Goal: Answer question/provide support: Share knowledge or assist other users

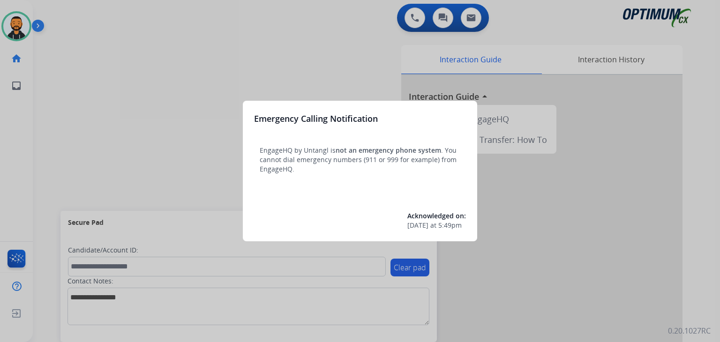
click at [59, 85] on div at bounding box center [360, 171] width 720 height 342
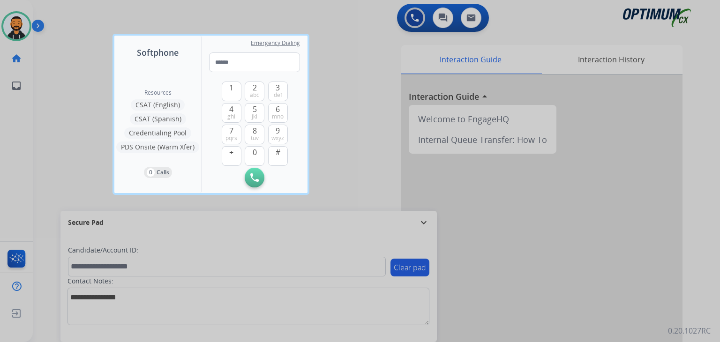
click at [59, 85] on div at bounding box center [360, 171] width 720 height 342
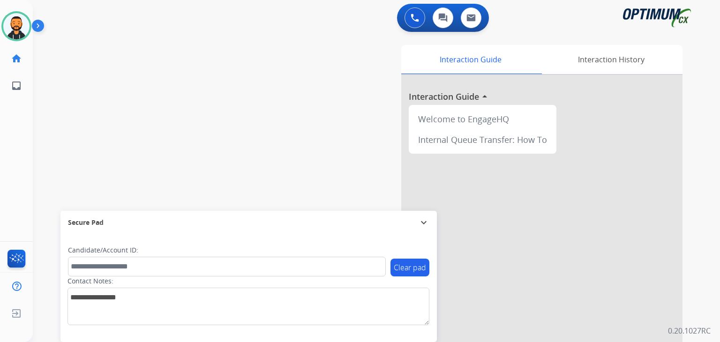
click at [40, 22] on img at bounding box center [40, 28] width 16 height 18
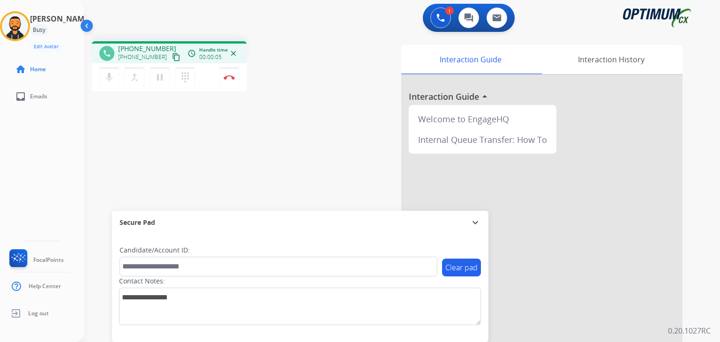
click at [172, 60] on mat-icon "content_copy" at bounding box center [176, 57] width 8 height 8
click at [159, 79] on mat-icon "pause" at bounding box center [159, 77] width 11 height 11
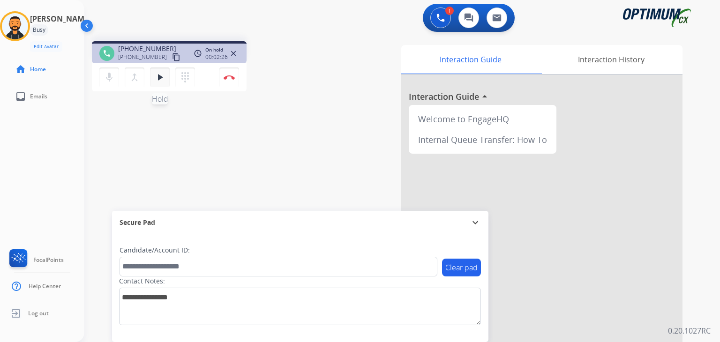
click at [167, 78] on button "play_arrow Hold" at bounding box center [160, 78] width 20 height 20
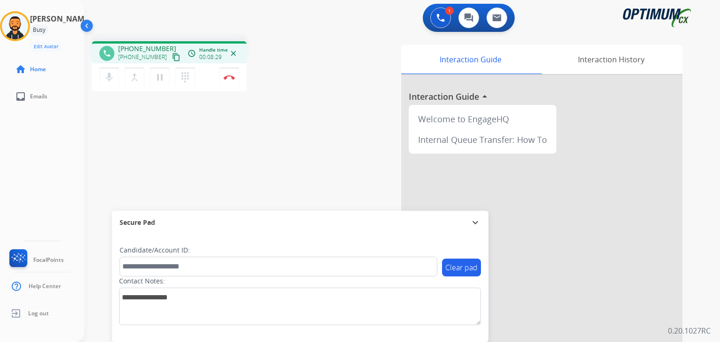
click at [34, 152] on div "Juan Pablo Busy Edit Avatar Agent: Juan Pablo Routing Profile: BIL_Renewal home…" at bounding box center [42, 171] width 84 height 342
click at [32, 147] on div "Juan Pablo Busy Edit Avatar Agent: Juan Pablo Routing Profile: BIL_Renewal home…" at bounding box center [42, 171] width 84 height 342
click at [228, 81] on button "Disconnect" at bounding box center [229, 78] width 20 height 20
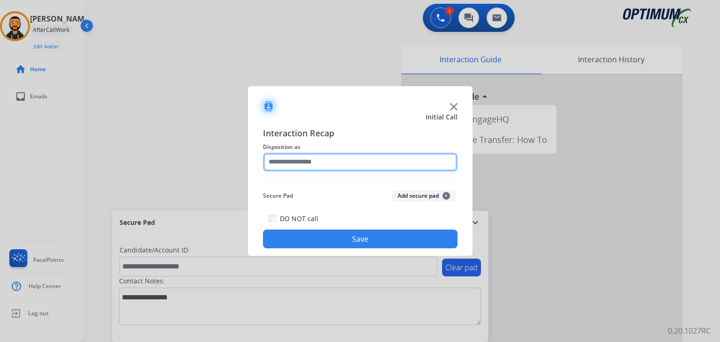
click at [362, 156] on input "text" at bounding box center [360, 162] width 195 height 19
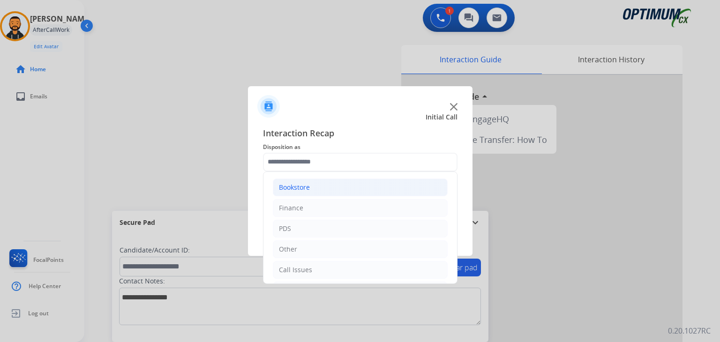
click at [328, 192] on li "Bookstore" at bounding box center [360, 188] width 175 height 18
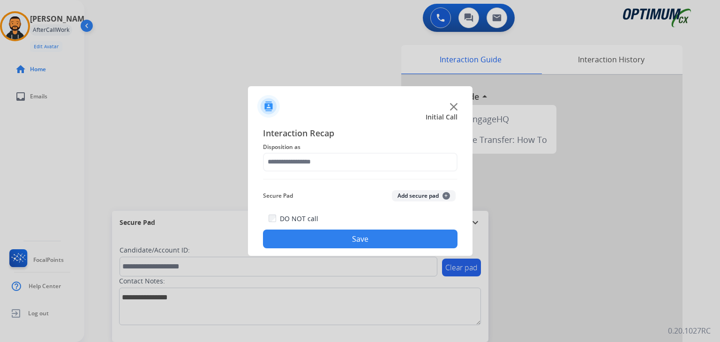
drag, startPoint x: 458, startPoint y: 187, endPoint x: 454, endPoint y: 205, distance: 19.1
click at [454, 205] on div "Interaction Recap Disposition as Secure Pad Add secure pad + DO NOT call Save" at bounding box center [360, 187] width 225 height 137
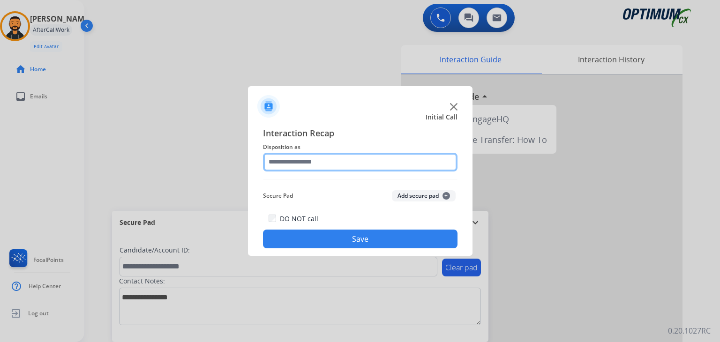
click at [337, 156] on input "text" at bounding box center [360, 162] width 195 height 19
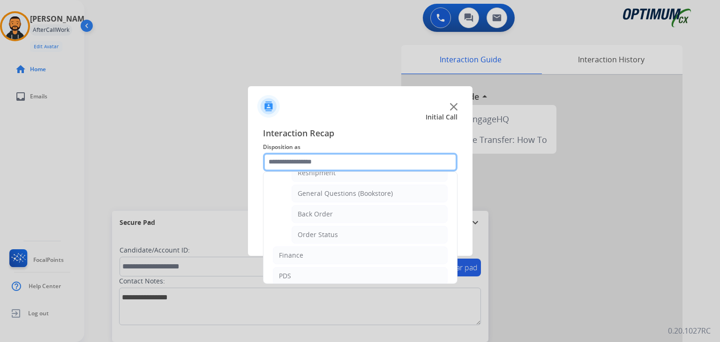
scroll to position [39, 0]
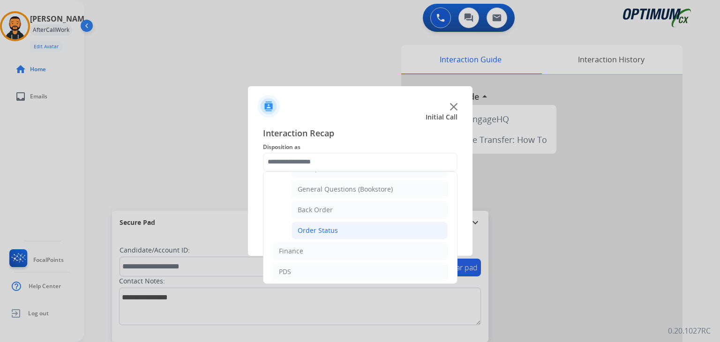
click at [305, 231] on div "Order Status" at bounding box center [318, 230] width 40 height 9
type input "**********"
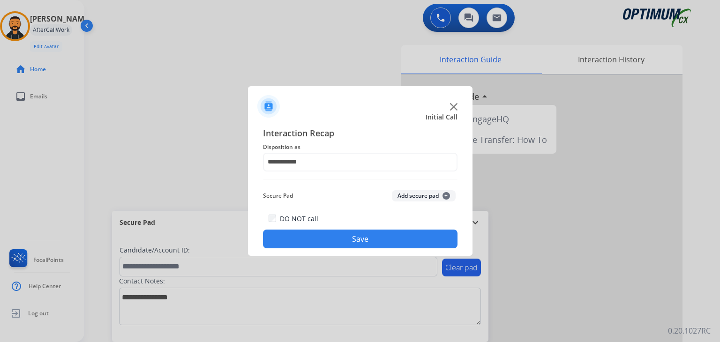
click at [329, 240] on button "Save" at bounding box center [360, 239] width 195 height 19
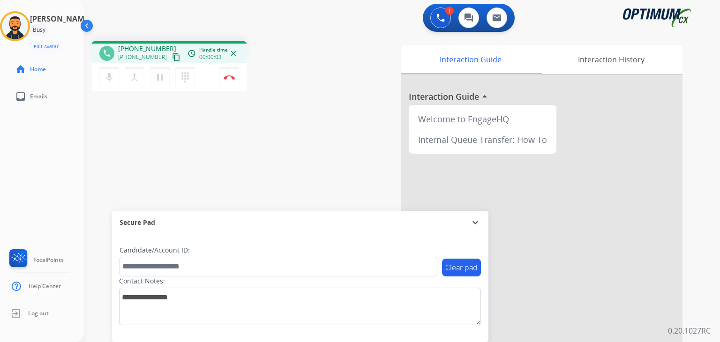
click at [172, 60] on mat-icon "content_copy" at bounding box center [176, 57] width 8 height 8
click at [232, 79] on img at bounding box center [229, 77] width 11 height 5
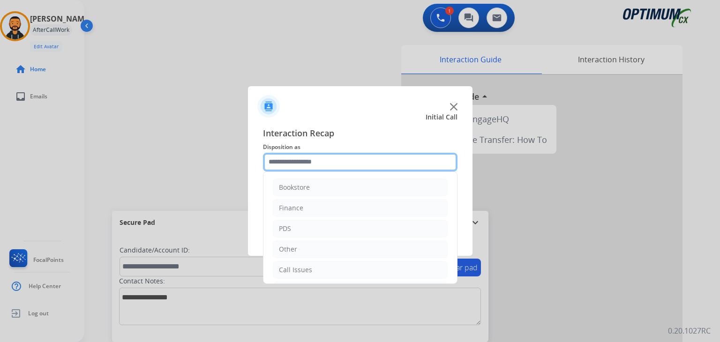
drag, startPoint x: 319, startPoint y: 154, endPoint x: 288, endPoint y: 166, distance: 33.7
click at [288, 166] on input "text" at bounding box center [360, 162] width 195 height 19
drag, startPoint x: 454, startPoint y: 187, endPoint x: 312, endPoint y: 161, distance: 144.4
click at [312, 161] on input "text" at bounding box center [360, 162] width 195 height 19
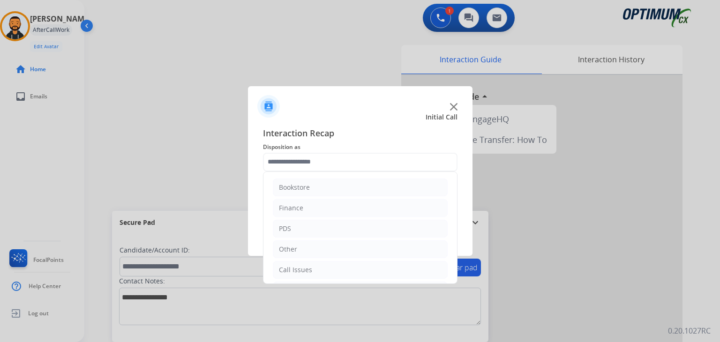
click at [443, 199] on ul "Bookstore Finance PDS Other Call Issues Initial Application Transfer Renewal" at bounding box center [361, 259] width 194 height 175
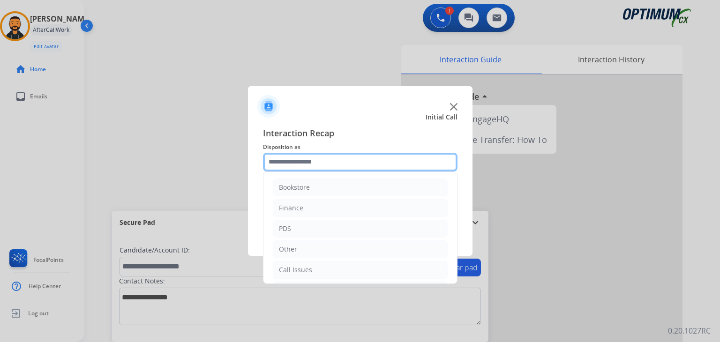
click at [351, 159] on input "text" at bounding box center [360, 162] width 195 height 19
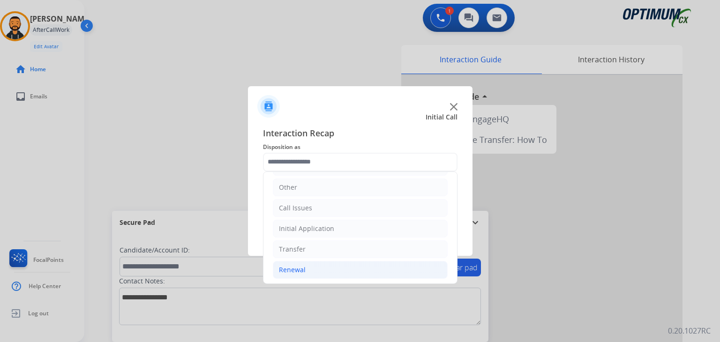
click at [302, 271] on div "Renewal" at bounding box center [292, 269] width 27 height 9
drag, startPoint x: 457, startPoint y: 201, endPoint x: 457, endPoint y: 211, distance: 9.4
click at [457, 211] on div "Bookstore Finance PDS Other Call Issues Initial Application Transfer Renewal Na…" at bounding box center [360, 228] width 195 height 113
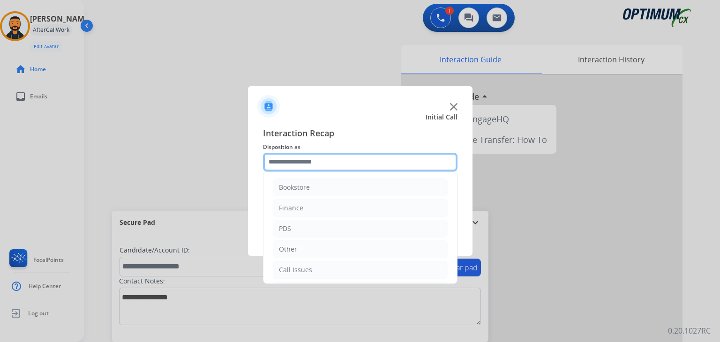
click at [421, 154] on input "text" at bounding box center [360, 162] width 195 height 19
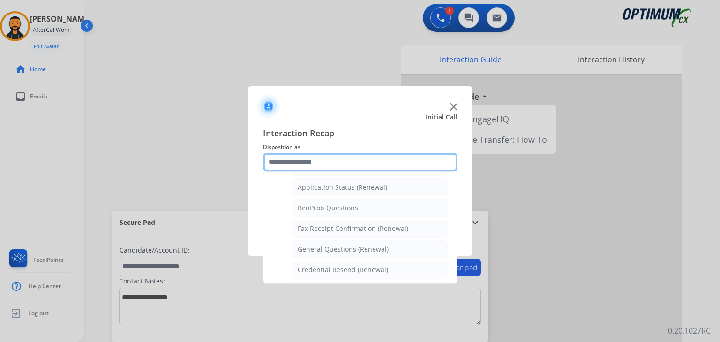
scroll to position [212, 0]
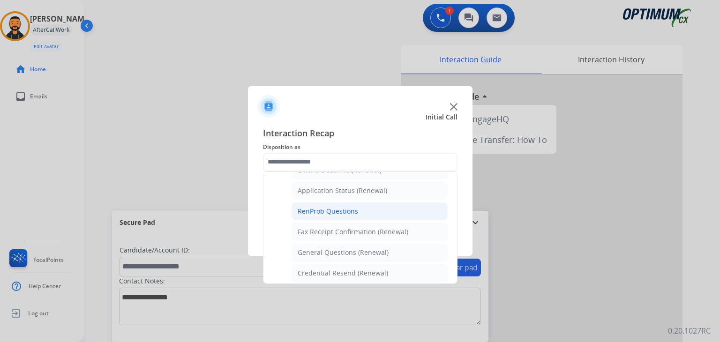
click at [364, 208] on li "RenProb Questions" at bounding box center [370, 212] width 156 height 18
type input "**********"
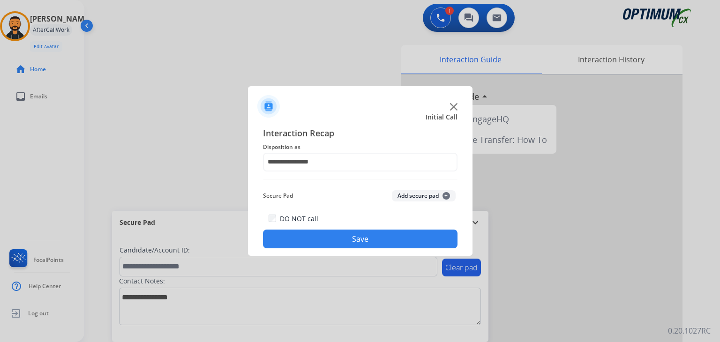
click at [333, 246] on button "Save" at bounding box center [360, 239] width 195 height 19
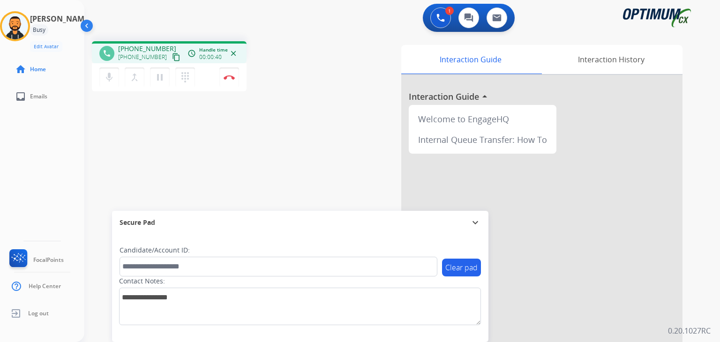
click at [172, 57] on mat-icon "content_copy" at bounding box center [176, 57] width 8 height 8
click at [109, 80] on mat-icon "mic" at bounding box center [109, 77] width 11 height 11
click at [109, 80] on mat-icon "mic_off" at bounding box center [109, 77] width 11 height 11
click at [227, 81] on button "Disconnect" at bounding box center [229, 78] width 20 height 20
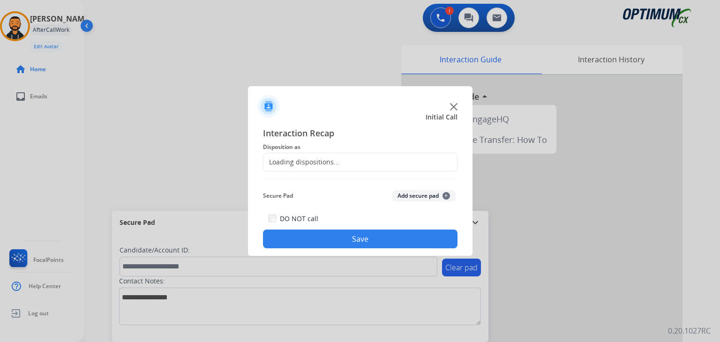
click at [395, 155] on div "Loading dispositions..." at bounding box center [360, 162] width 195 height 19
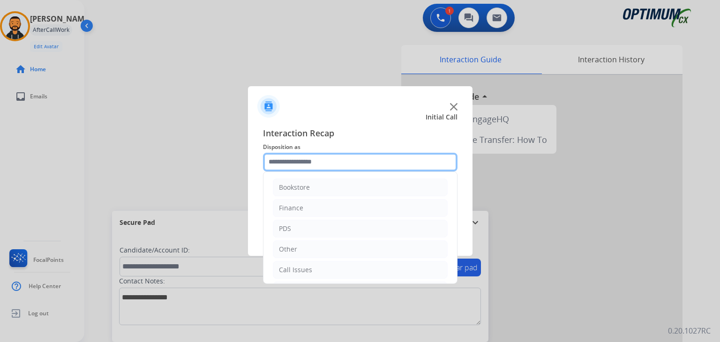
click at [394, 158] on input "text" at bounding box center [360, 162] width 195 height 19
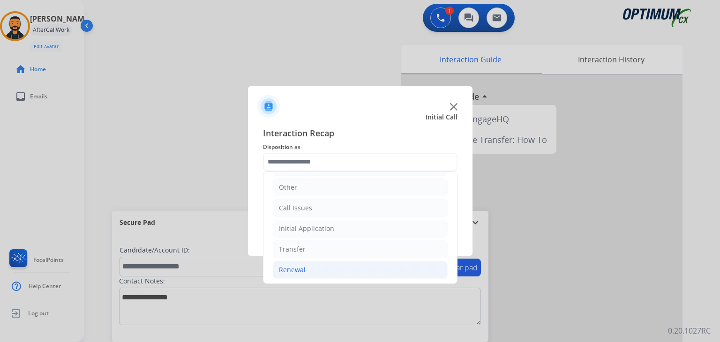
click at [291, 276] on li "Renewal" at bounding box center [360, 270] width 175 height 18
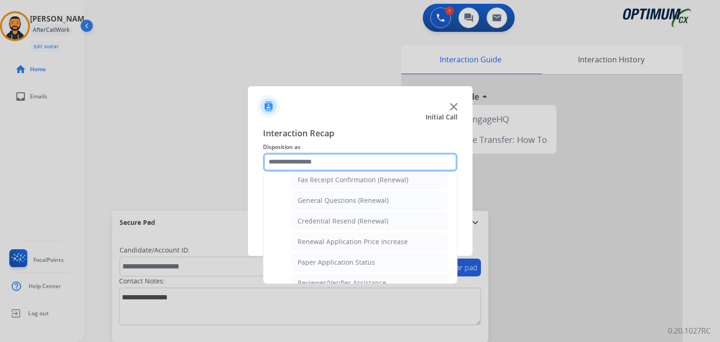
scroll to position [270, 0]
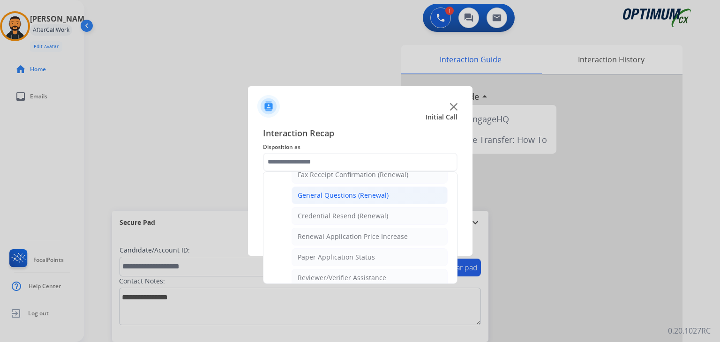
click at [351, 192] on div "General Questions (Renewal)" at bounding box center [343, 195] width 91 height 9
type input "**********"
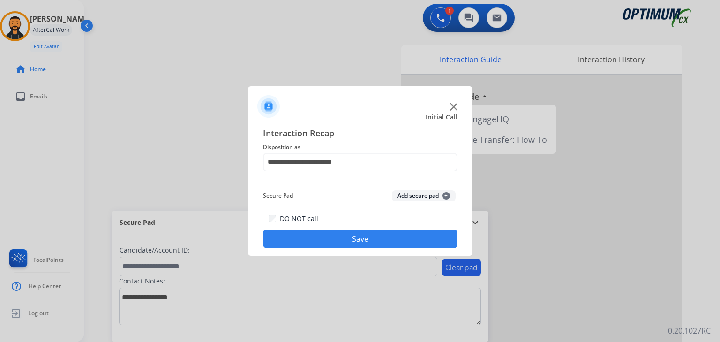
click at [290, 241] on button "Save" at bounding box center [360, 239] width 195 height 19
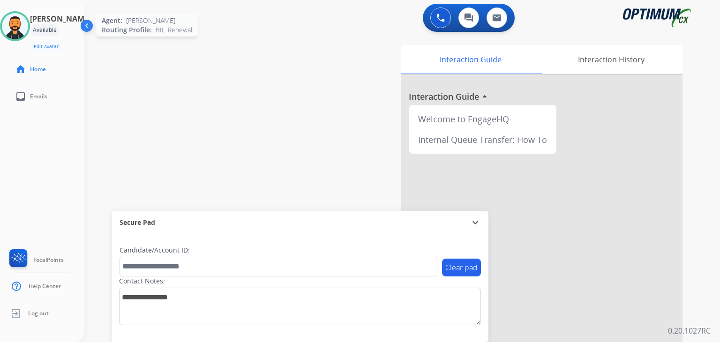
click at [24, 28] on img at bounding box center [15, 26] width 26 height 26
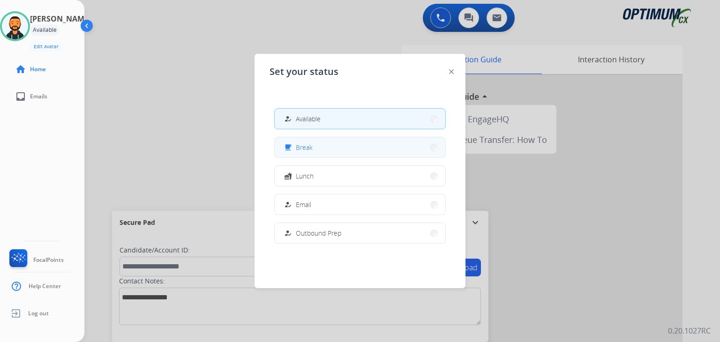
click at [342, 145] on button "free_breakfast Break" at bounding box center [360, 147] width 171 height 20
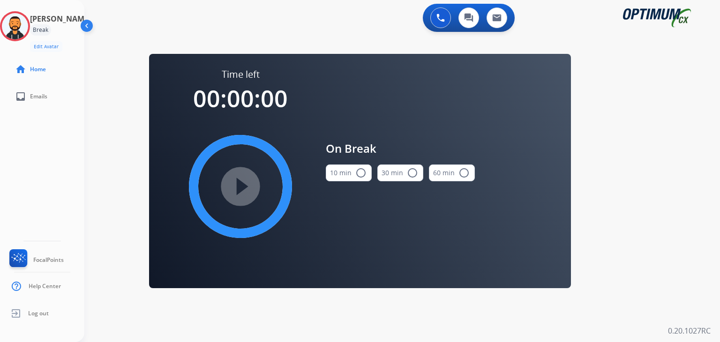
click at [347, 164] on div "10 min radio_button_unchecked" at bounding box center [349, 173] width 46 height 32
click at [353, 175] on button "10 min radio_button_unchecked" at bounding box center [349, 173] width 46 height 17
click at [242, 191] on mat-icon "play_circle_filled" at bounding box center [240, 186] width 11 height 11
click at [74, 166] on div "Juan Pablo Break Edit Avatar 09:38 Agent: Juan Pablo Routing Profile: BIL_Renew…" at bounding box center [42, 171] width 84 height 342
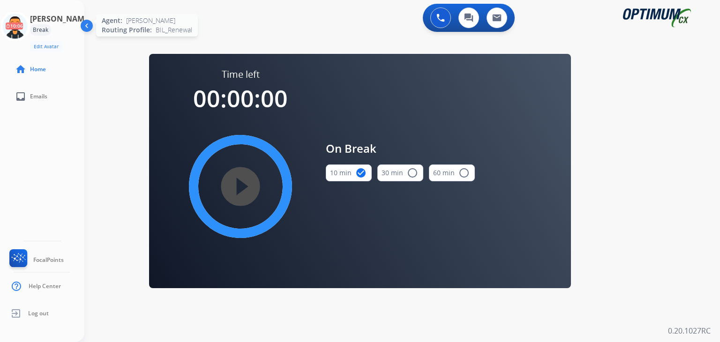
click at [27, 24] on icon at bounding box center [15, 26] width 30 height 30
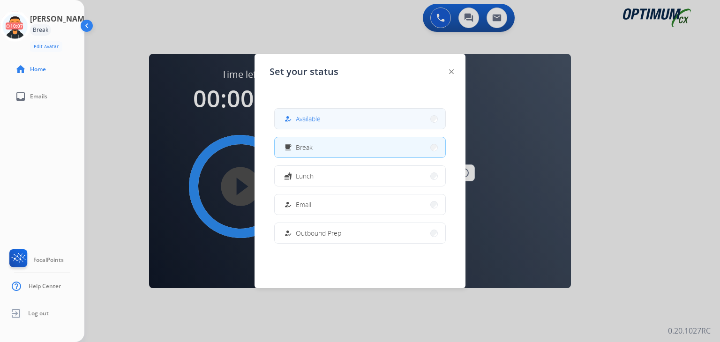
click at [295, 121] on div "how_to_reg Available" at bounding box center [301, 118] width 38 height 11
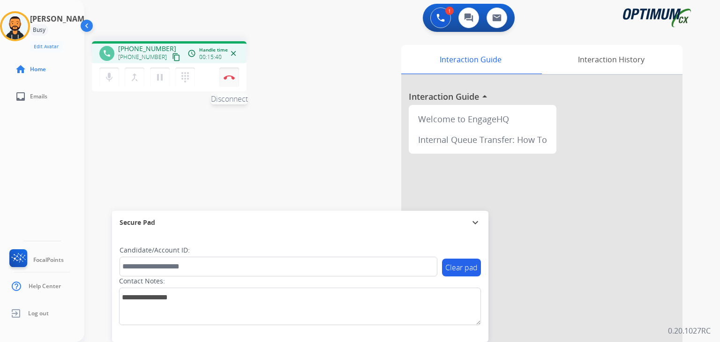
click at [224, 75] on img at bounding box center [229, 77] width 11 height 5
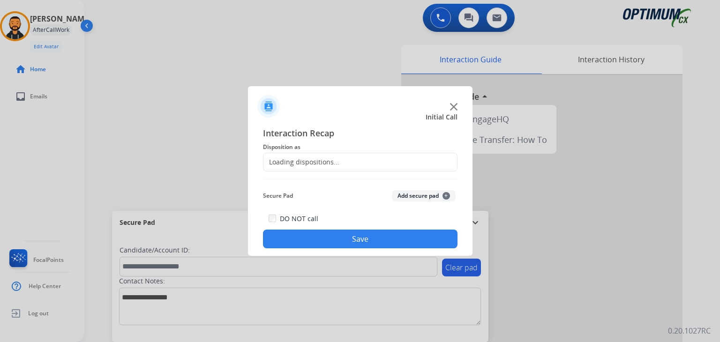
click at [298, 158] on div "Loading dispositions..." at bounding box center [302, 162] width 76 height 9
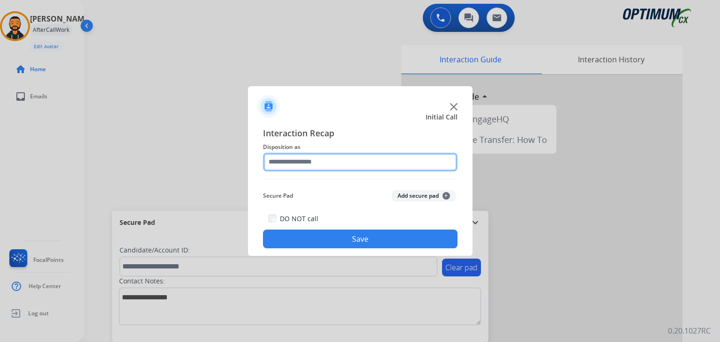
click at [325, 169] on input "text" at bounding box center [360, 162] width 195 height 19
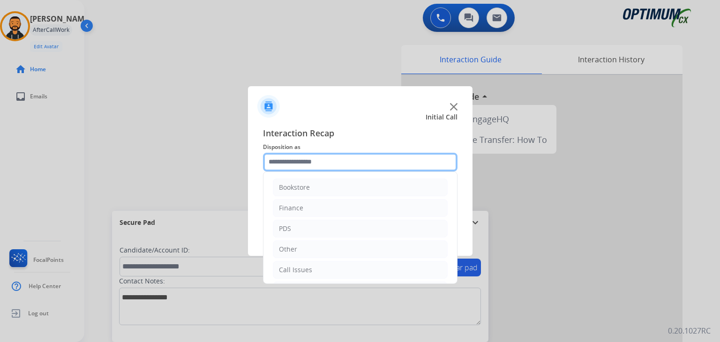
scroll to position [62, 0]
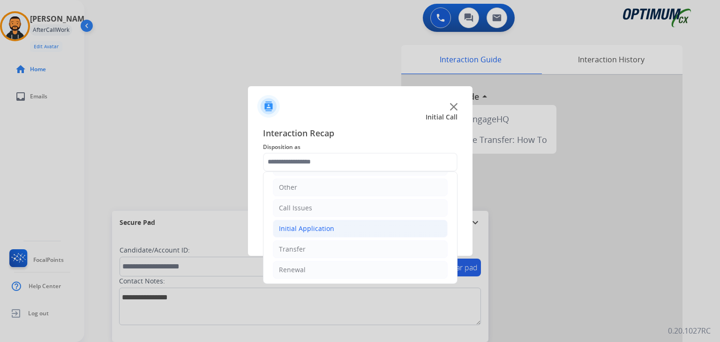
click at [327, 225] on div "Initial Application" at bounding box center [306, 228] width 55 height 9
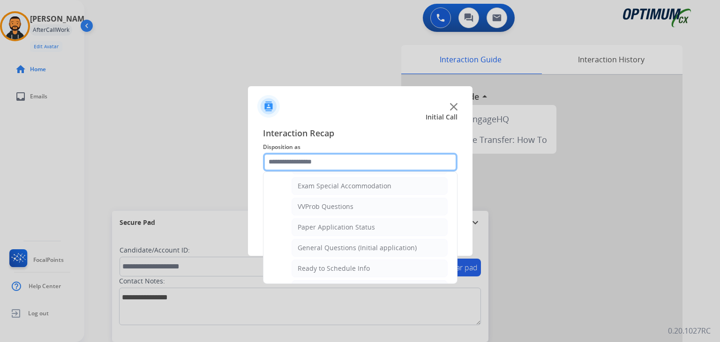
scroll to position [497, 0]
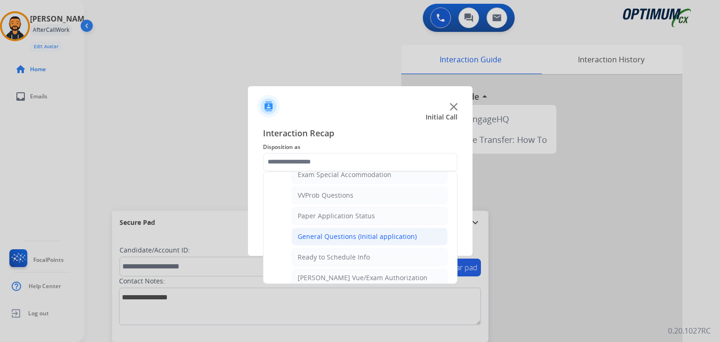
click at [375, 239] on li "General Questions (Initial application)" at bounding box center [370, 237] width 156 height 18
type input "**********"
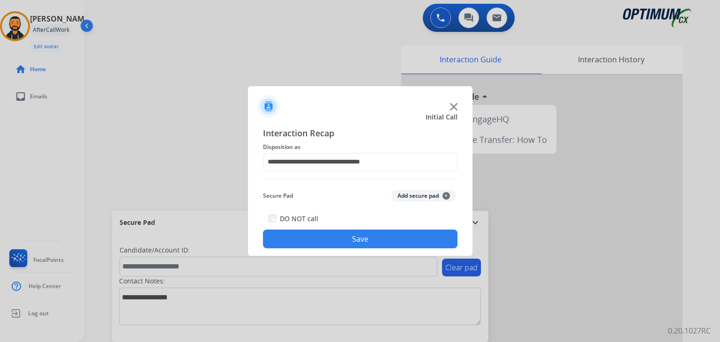
click at [375, 239] on button "Save" at bounding box center [360, 239] width 195 height 19
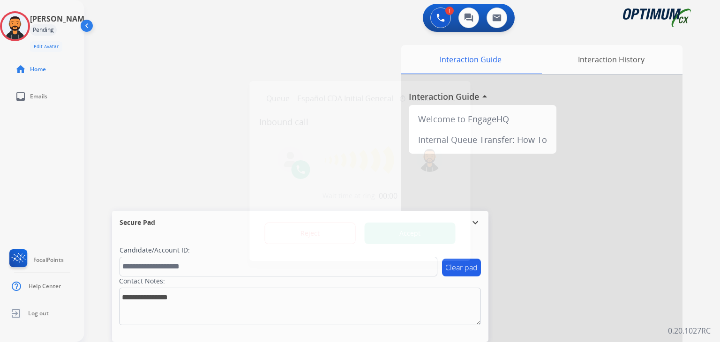
click at [415, 233] on button "Accept" at bounding box center [410, 234] width 91 height 22
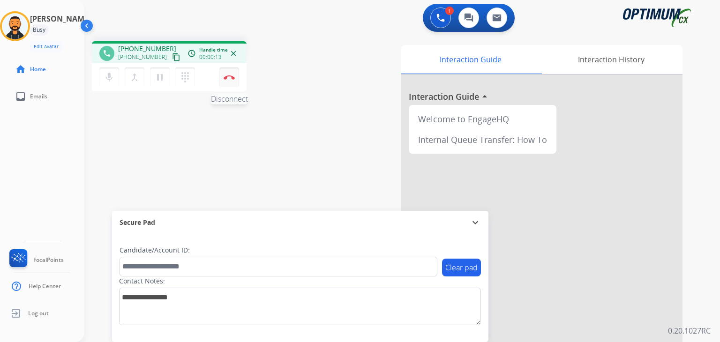
click at [231, 77] on img at bounding box center [229, 77] width 11 height 5
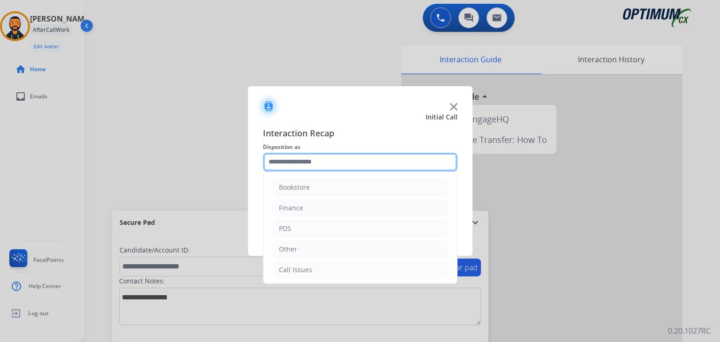
click at [304, 162] on input "text" at bounding box center [360, 162] width 195 height 19
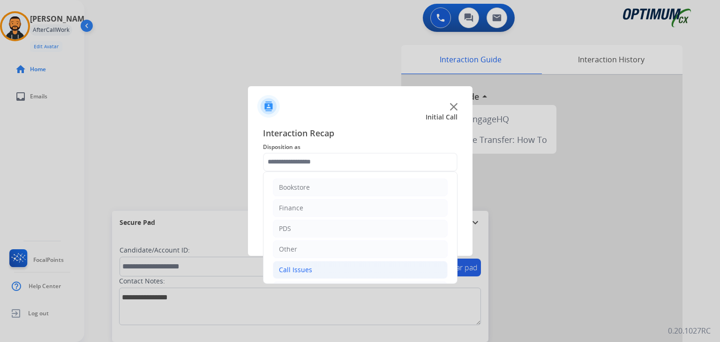
click at [309, 267] on div "Call Issues" at bounding box center [295, 269] width 33 height 9
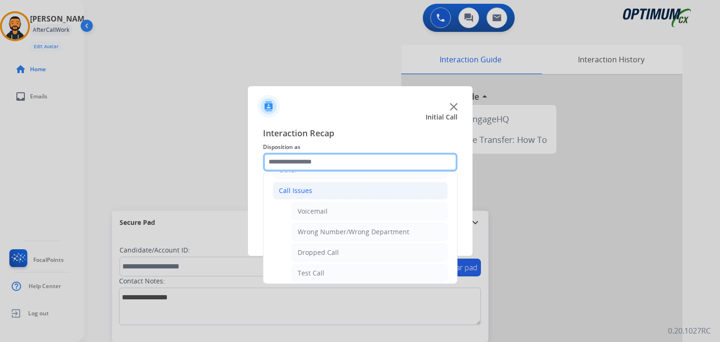
scroll to position [81, 0]
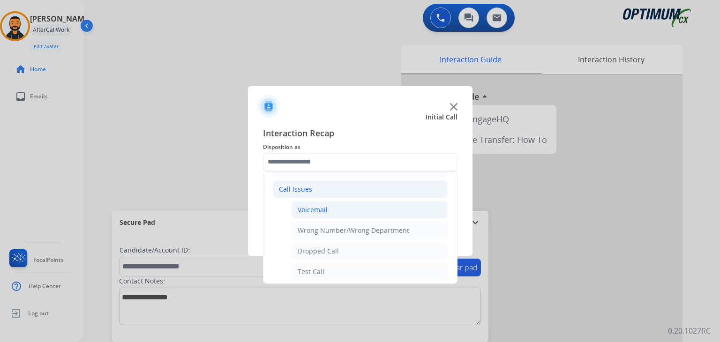
click at [348, 214] on li "Voicemail" at bounding box center [370, 210] width 156 height 18
type input "*********"
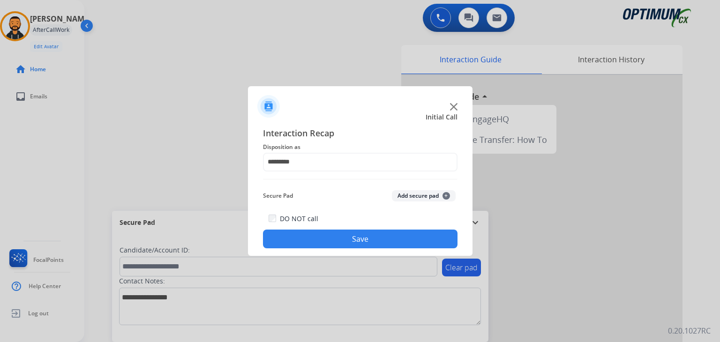
click at [358, 243] on button "Save" at bounding box center [360, 239] width 195 height 19
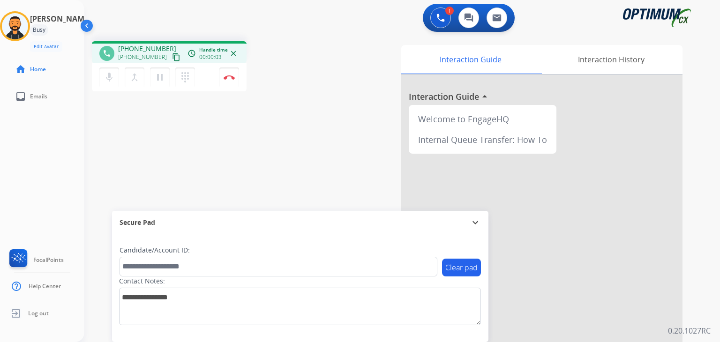
click at [172, 58] on mat-icon "content_copy" at bounding box center [176, 57] width 8 height 8
click at [172, 59] on mat-icon "content_copy" at bounding box center [176, 57] width 8 height 8
click at [171, 54] on button "content_copy" at bounding box center [176, 57] width 11 height 11
click at [159, 84] on button "pause Hold" at bounding box center [160, 78] width 20 height 20
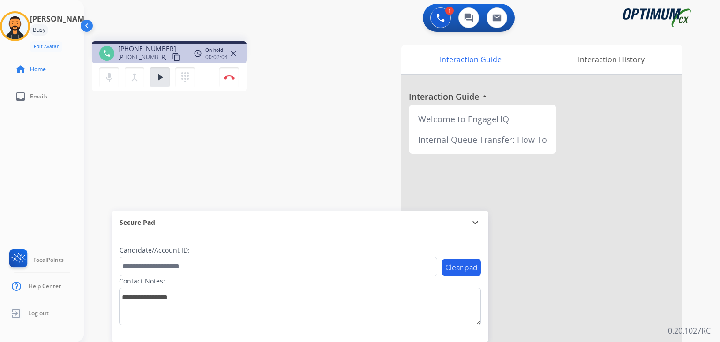
click at [23, 159] on div "Juan Pablo Busy Edit Avatar Agent: Juan Pablo Routing Profile: BIL_Renewal home…" at bounding box center [42, 171] width 84 height 342
click at [159, 79] on mat-icon "play_arrow" at bounding box center [159, 77] width 11 height 11
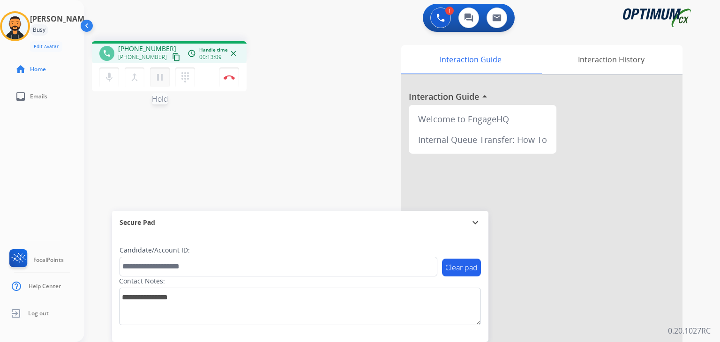
click at [156, 77] on mat-icon "pause" at bounding box center [159, 77] width 11 height 11
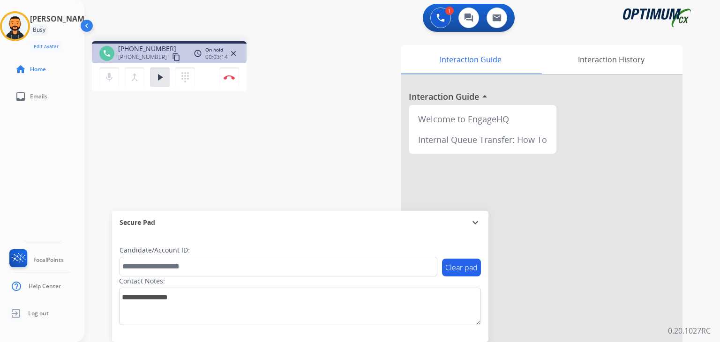
click at [41, 147] on div "Juan Pablo Busy Edit Avatar Agent: Juan Pablo Routing Profile: BIL_Renewal home…" at bounding box center [42, 171] width 84 height 342
click at [45, 178] on div "Juan Pablo Busy Edit Avatar Agent: Juan Pablo Routing Profile: BIL_Renewal home…" at bounding box center [42, 171] width 84 height 342
click at [26, 164] on div "Juan Pablo Busy Edit Avatar Agent: Juan Pablo Routing Profile: BIL_Renewal home…" at bounding box center [42, 171] width 84 height 342
click at [164, 72] on mat-icon "play_arrow" at bounding box center [159, 77] width 11 height 11
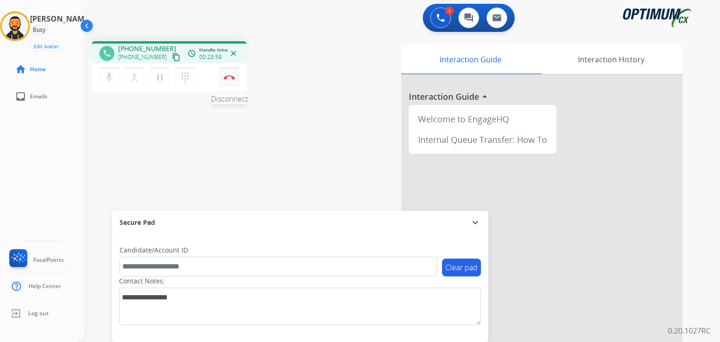
click at [232, 76] on img at bounding box center [229, 77] width 11 height 5
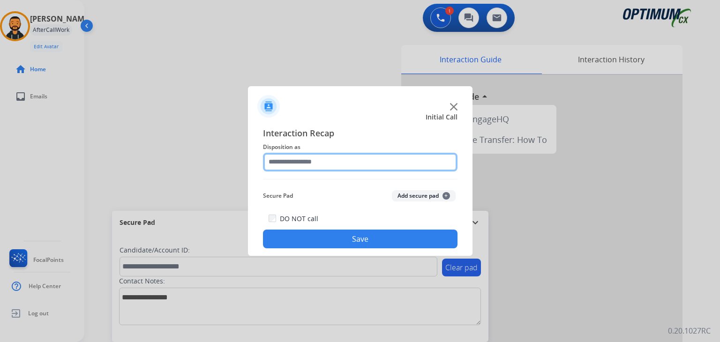
click at [377, 165] on input "text" at bounding box center [360, 162] width 195 height 19
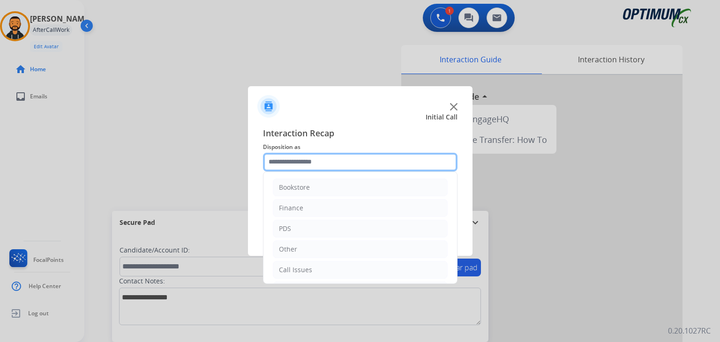
scroll to position [62, 0]
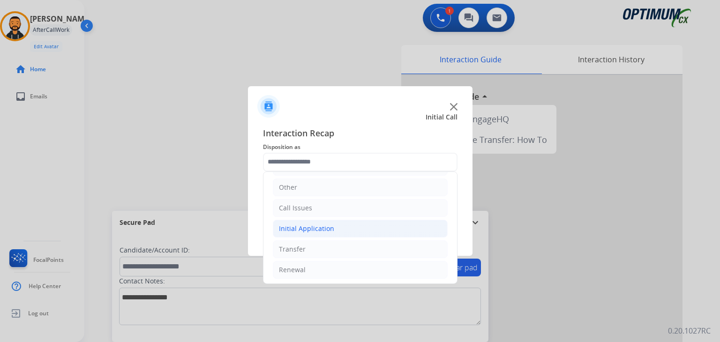
click at [329, 226] on div "Initial Application" at bounding box center [306, 228] width 55 height 9
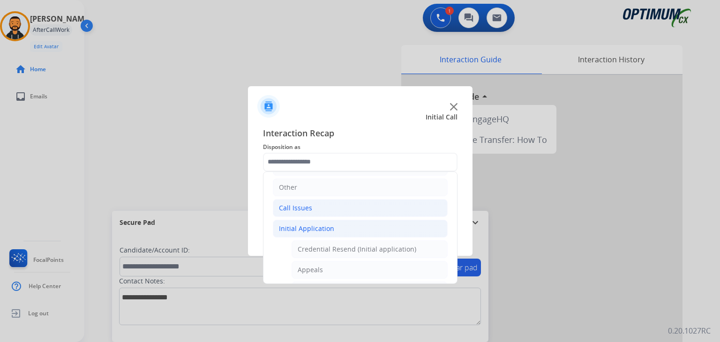
drag, startPoint x: 451, startPoint y: 196, endPoint x: 373, endPoint y: 209, distance: 78.5
click at [373, 209] on li "Call Issues" at bounding box center [360, 208] width 175 height 18
click at [332, 206] on li "Call Issues" at bounding box center [360, 208] width 175 height 18
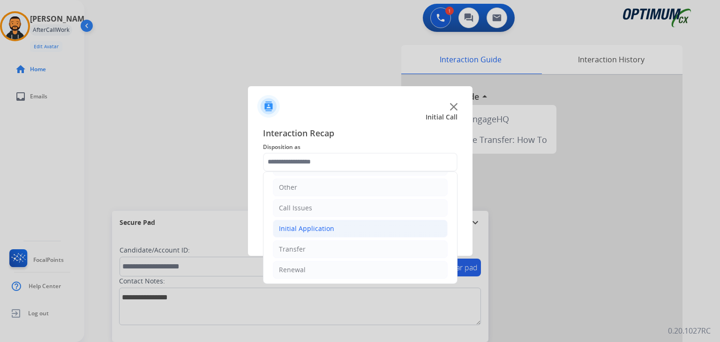
click at [315, 233] on li "Initial Application" at bounding box center [360, 229] width 175 height 18
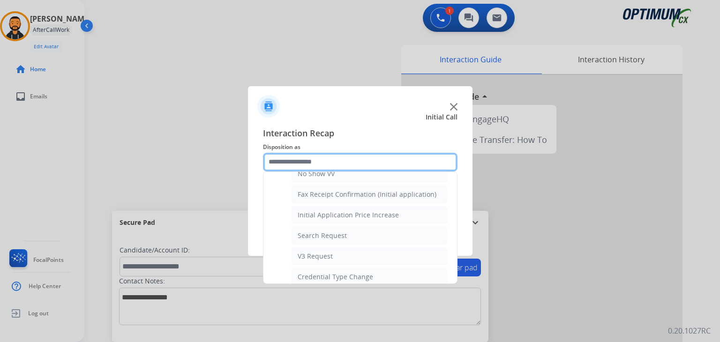
scroll to position [302, 0]
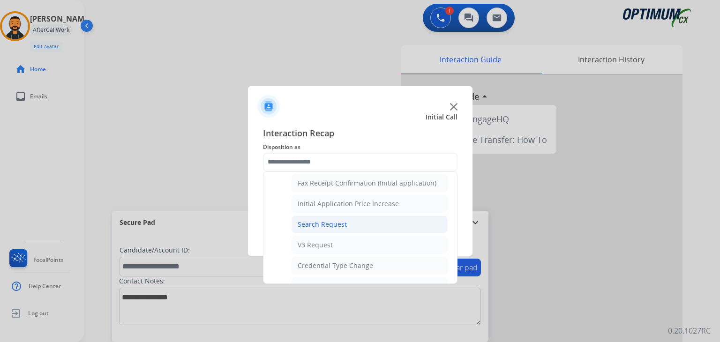
click at [336, 220] on div "Search Request" at bounding box center [322, 224] width 49 height 9
type input "**********"
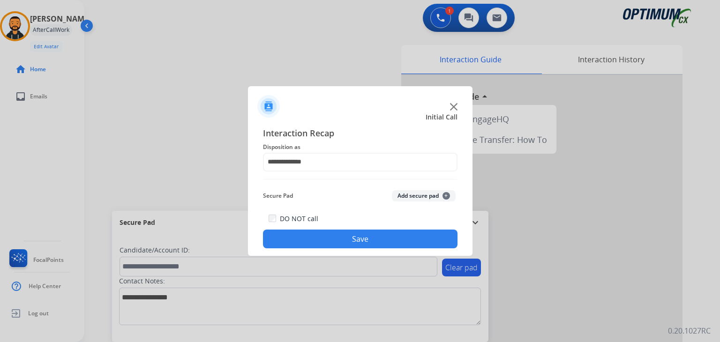
click at [335, 238] on button "Save" at bounding box center [360, 239] width 195 height 19
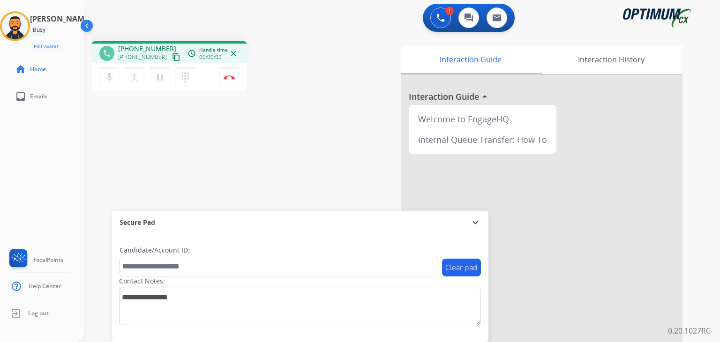
click at [172, 54] on mat-icon "content_copy" at bounding box center [176, 57] width 8 height 8
click at [231, 78] on img at bounding box center [229, 77] width 11 height 5
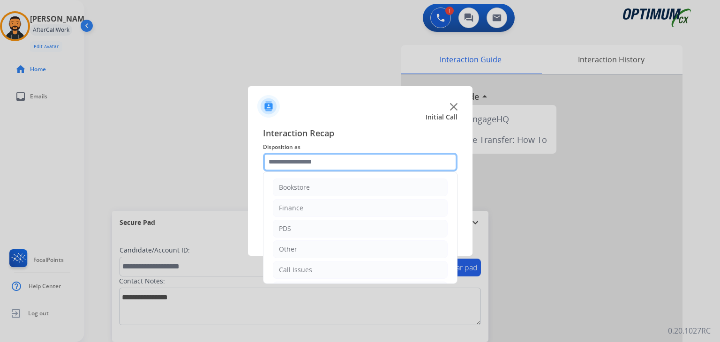
click at [370, 162] on input "text" at bounding box center [360, 162] width 195 height 19
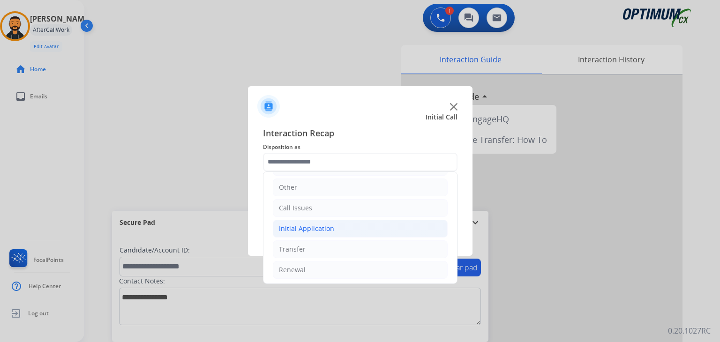
click at [301, 232] on li "Initial Application" at bounding box center [360, 229] width 175 height 18
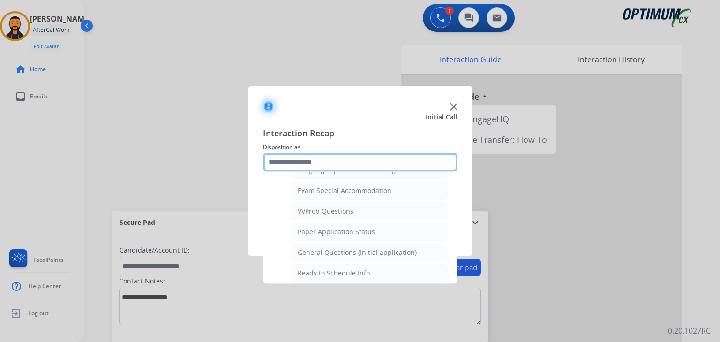
scroll to position [481, 0]
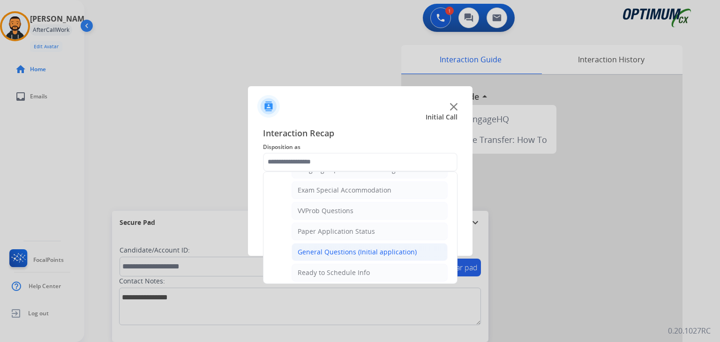
click at [379, 248] on div "General Questions (Initial application)" at bounding box center [357, 252] width 119 height 9
type input "**********"
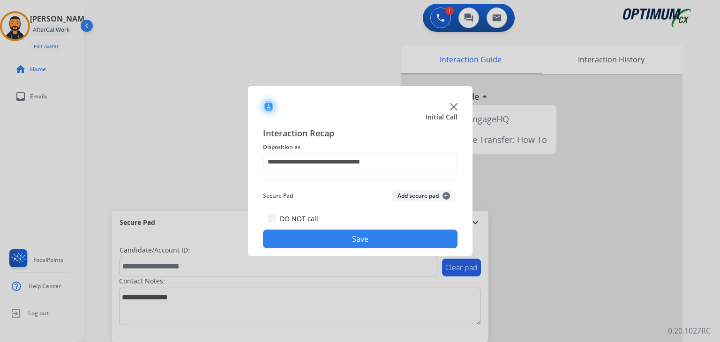
click at [370, 242] on button "Save" at bounding box center [360, 239] width 195 height 19
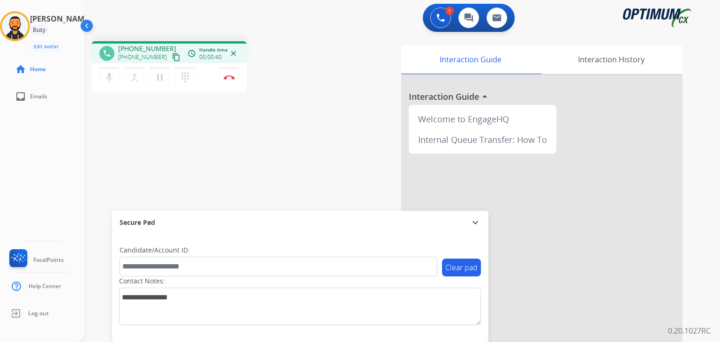
click at [172, 57] on mat-icon "content_copy" at bounding box center [176, 57] width 8 height 8
click at [231, 80] on button "Disconnect" at bounding box center [229, 78] width 20 height 20
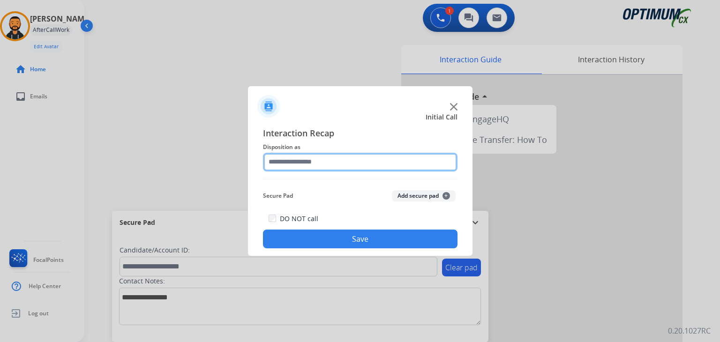
click at [347, 165] on input "text" at bounding box center [360, 162] width 195 height 19
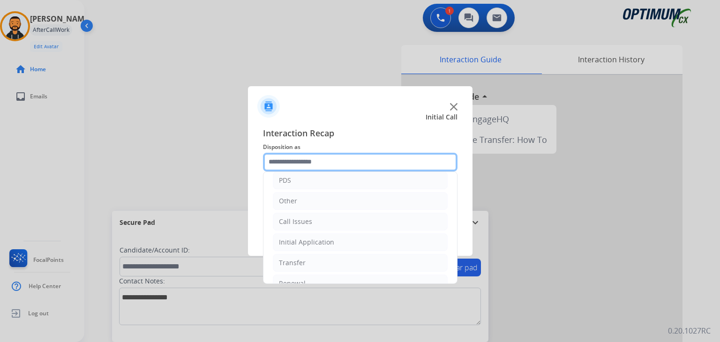
scroll to position [62, 0]
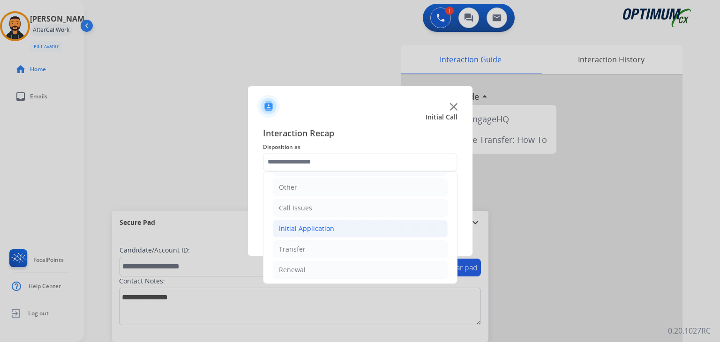
click at [332, 225] on li "Initial Application" at bounding box center [360, 229] width 175 height 18
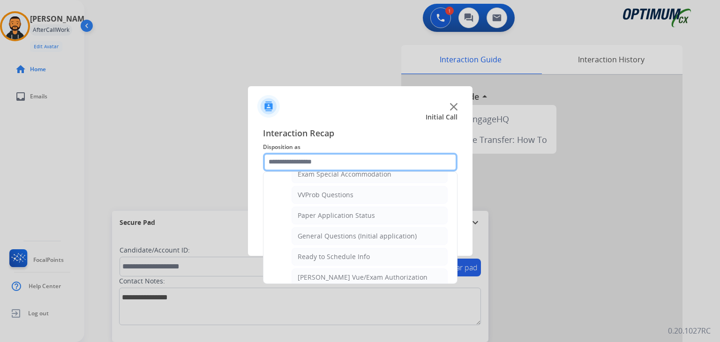
scroll to position [523, 0]
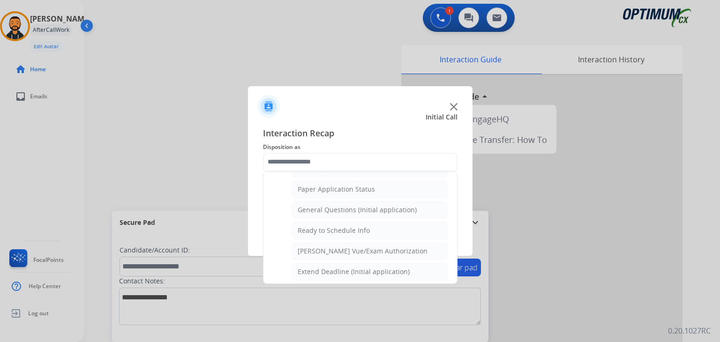
click at [365, 209] on li "General Questions (Initial application)" at bounding box center [370, 210] width 156 height 18
type input "**********"
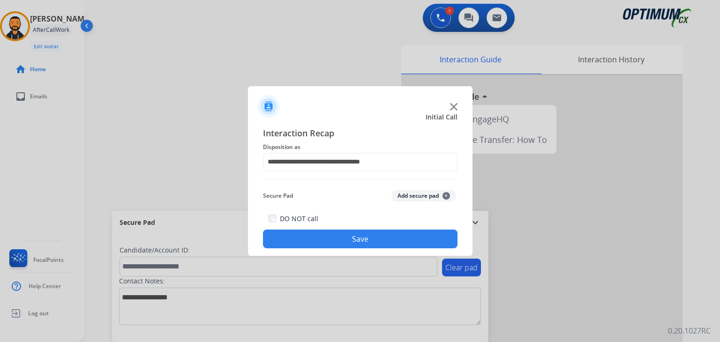
click at [335, 235] on button "Save" at bounding box center [360, 239] width 195 height 19
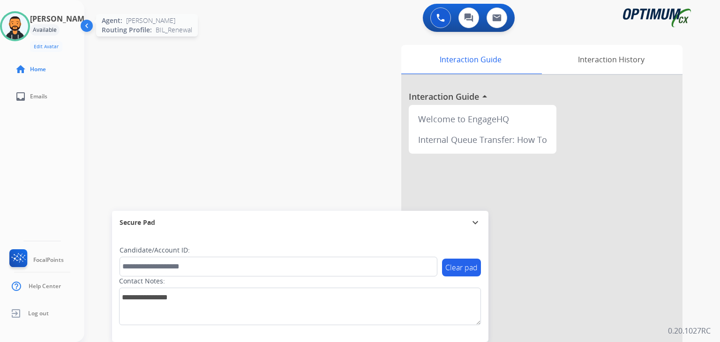
click at [19, 36] on img at bounding box center [15, 26] width 26 height 26
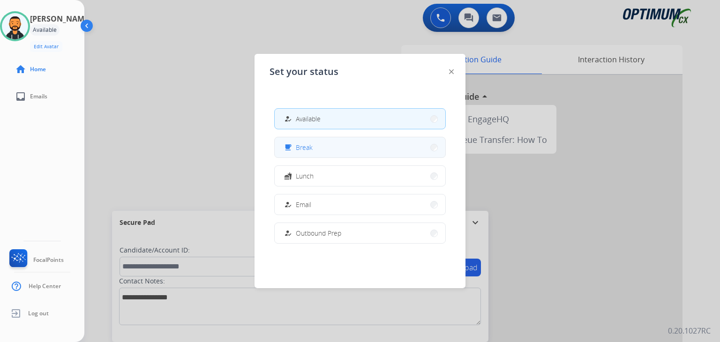
click at [323, 147] on button "free_breakfast Break" at bounding box center [360, 147] width 171 height 20
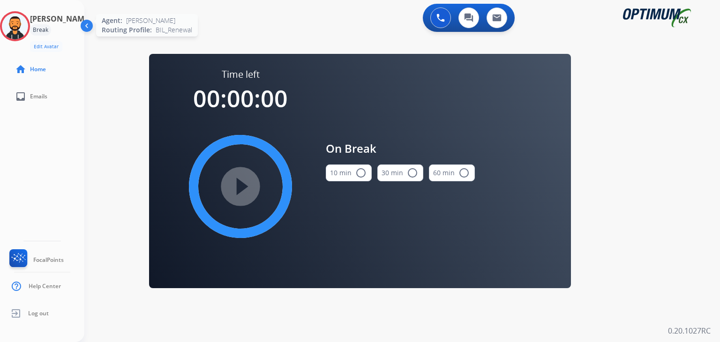
click at [28, 19] on img at bounding box center [15, 26] width 26 height 26
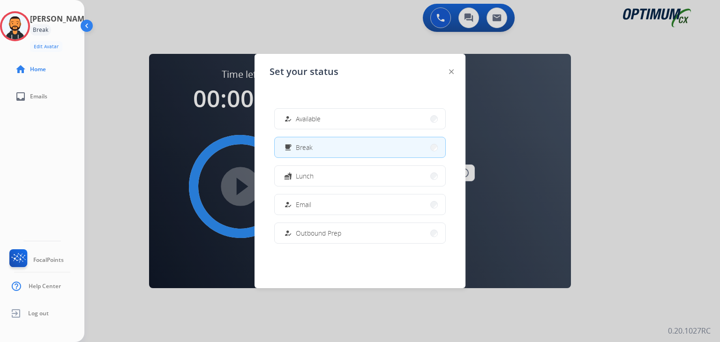
click at [315, 172] on button "fastfood Lunch" at bounding box center [360, 176] width 171 height 20
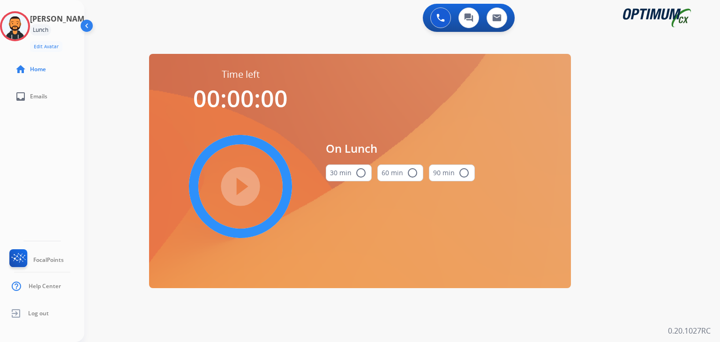
click at [355, 177] on mat-icon "radio_button_unchecked" at bounding box center [360, 172] width 11 height 11
click at [235, 181] on mat-icon "play_circle_filled" at bounding box center [240, 186] width 11 height 11
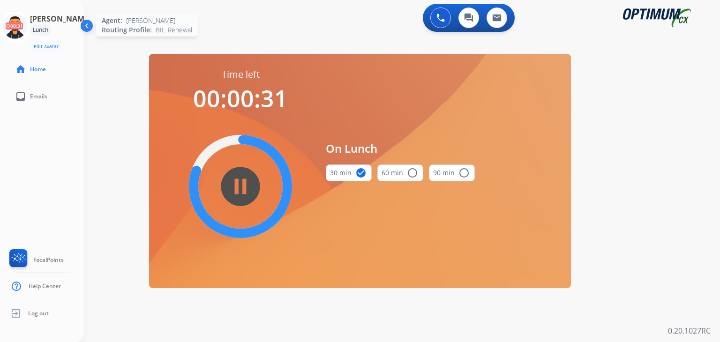
click at [30, 29] on icon at bounding box center [15, 26] width 30 height 30
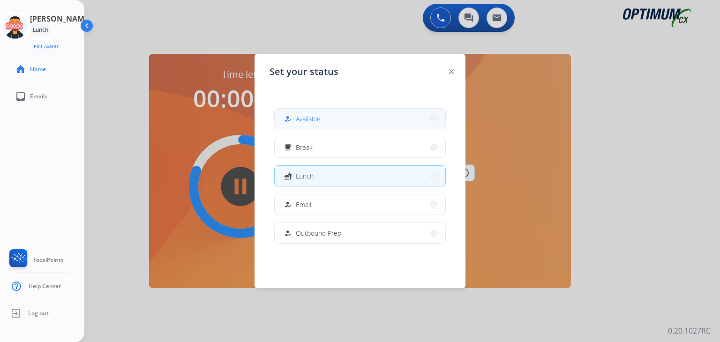
click at [315, 121] on span "Available" at bounding box center [308, 119] width 25 height 10
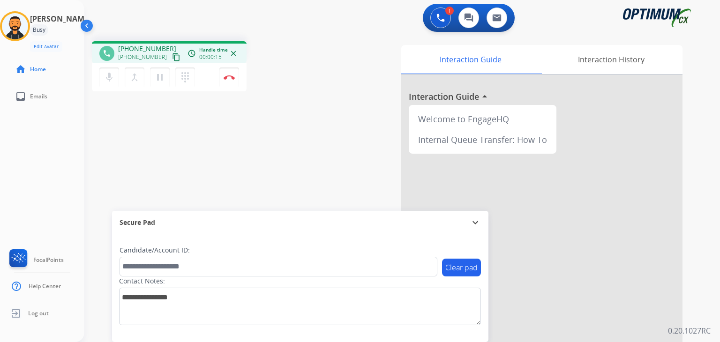
click at [172, 57] on mat-icon "content_copy" at bounding box center [176, 57] width 8 height 8
click at [111, 79] on mat-icon "mic" at bounding box center [109, 77] width 11 height 11
click at [107, 78] on mat-icon "mic_off" at bounding box center [109, 77] width 11 height 11
click at [172, 59] on mat-icon "content_copy" at bounding box center [176, 57] width 8 height 8
click at [105, 77] on mat-icon "mic" at bounding box center [109, 77] width 11 height 11
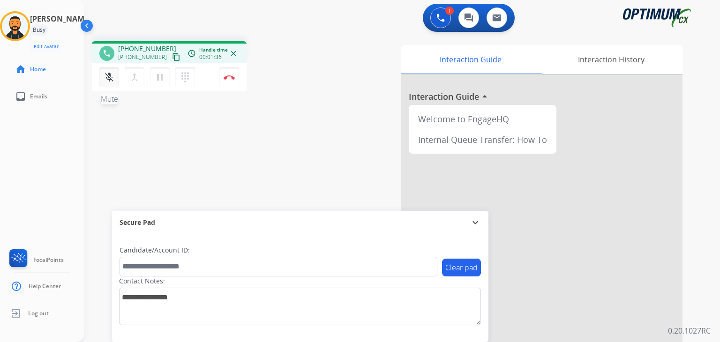
click at [105, 77] on mat-icon "mic_off" at bounding box center [109, 77] width 11 height 11
click at [106, 74] on mat-icon "mic" at bounding box center [109, 77] width 11 height 11
click at [105, 78] on mat-icon "mic_off" at bounding box center [109, 77] width 11 height 11
click at [104, 75] on mat-icon "mic" at bounding box center [109, 77] width 11 height 11
click at [113, 78] on mat-icon "mic_off" at bounding box center [109, 77] width 11 height 11
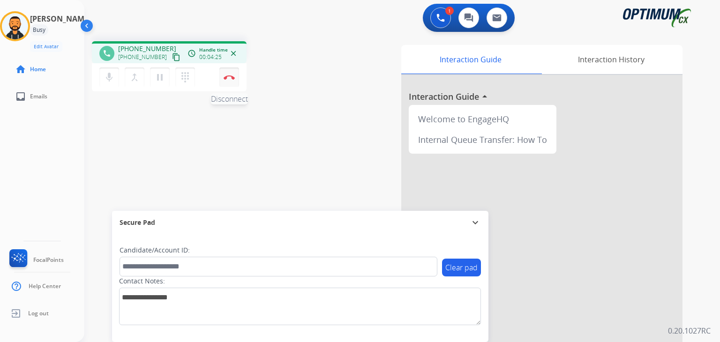
click at [230, 69] on button "Disconnect" at bounding box center [229, 78] width 20 height 20
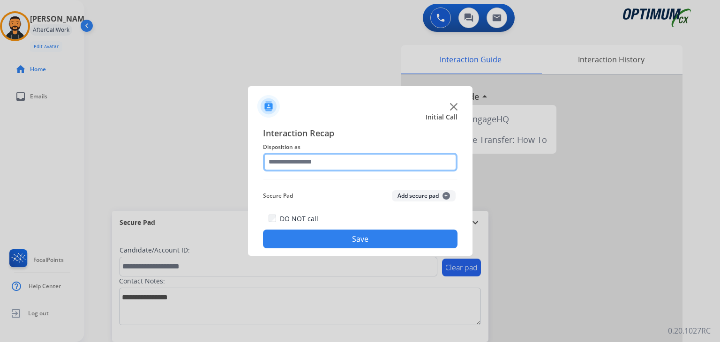
click at [294, 166] on input "text" at bounding box center [360, 162] width 195 height 19
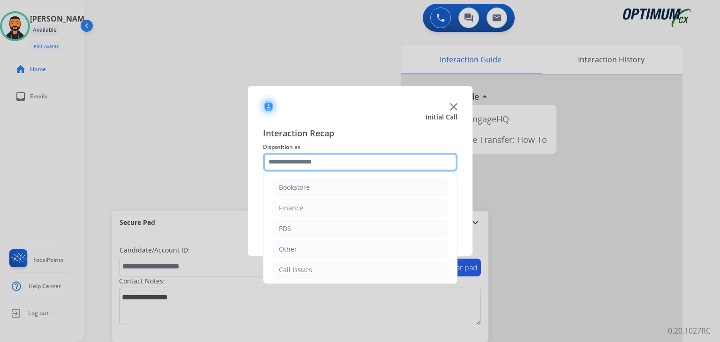
scroll to position [62, 0]
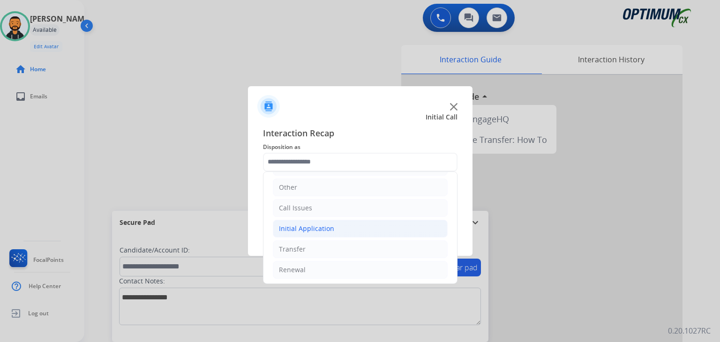
click at [348, 228] on li "Initial Application" at bounding box center [360, 229] width 175 height 18
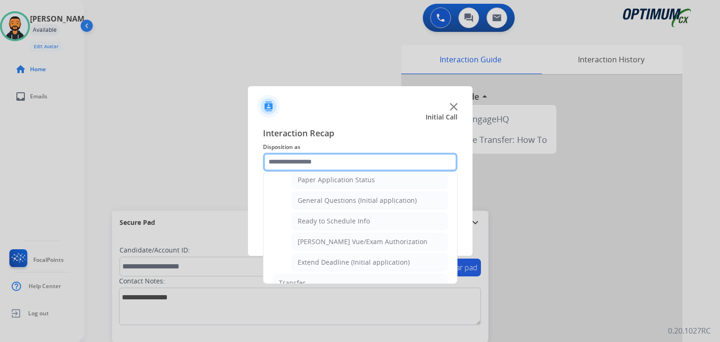
scroll to position [537, 0]
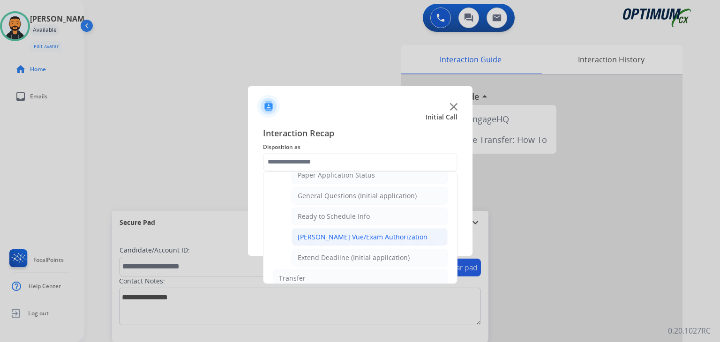
click at [391, 233] on div "[PERSON_NAME] Vue/Exam Authorization" at bounding box center [363, 237] width 130 height 9
type input "**********"
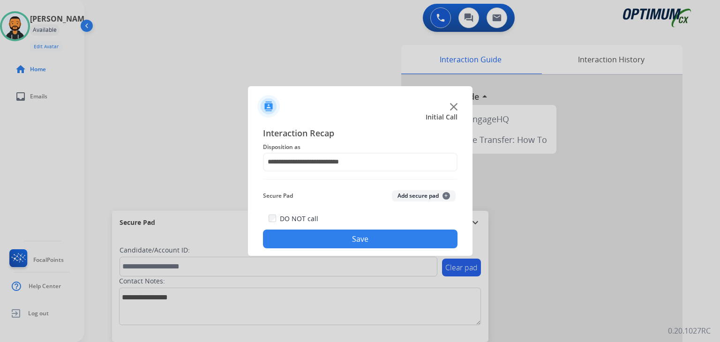
click at [363, 239] on button "Save" at bounding box center [360, 239] width 195 height 19
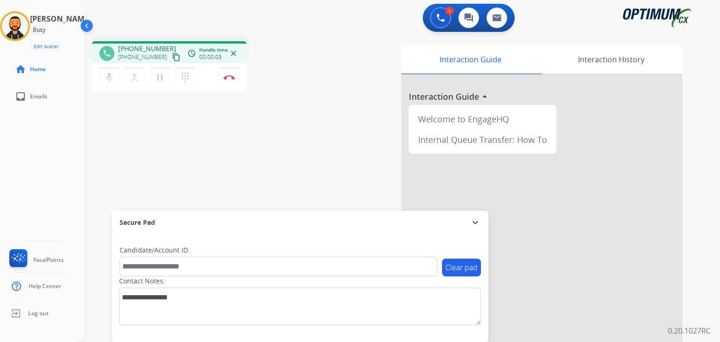
click at [172, 57] on mat-icon "content_copy" at bounding box center [176, 57] width 8 height 8
click at [226, 76] on img at bounding box center [229, 77] width 11 height 5
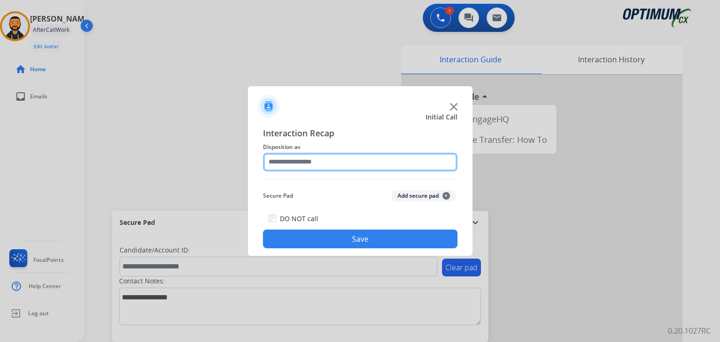
click at [294, 163] on input "text" at bounding box center [360, 162] width 195 height 19
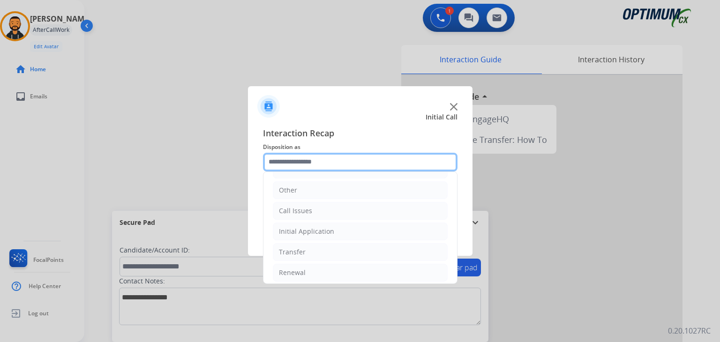
scroll to position [62, 0]
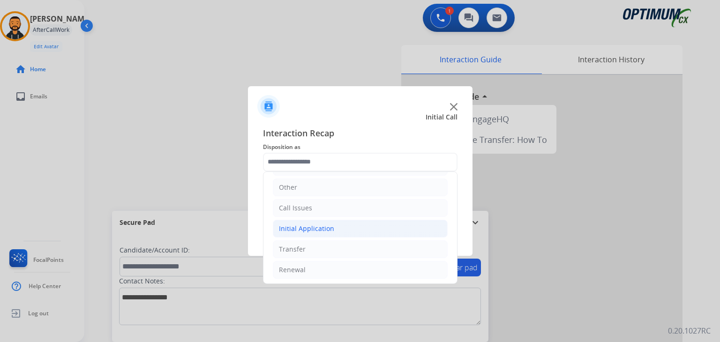
click at [318, 225] on div "Initial Application" at bounding box center [306, 228] width 55 height 9
click at [324, 229] on div "Initial Application" at bounding box center [306, 228] width 55 height 9
click at [302, 274] on li "Renewal" at bounding box center [360, 270] width 175 height 18
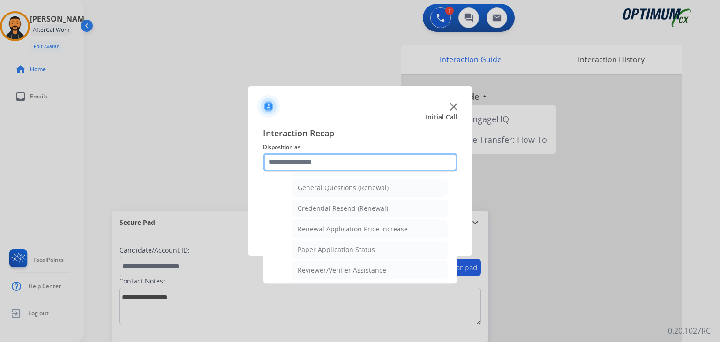
scroll to position [269, 0]
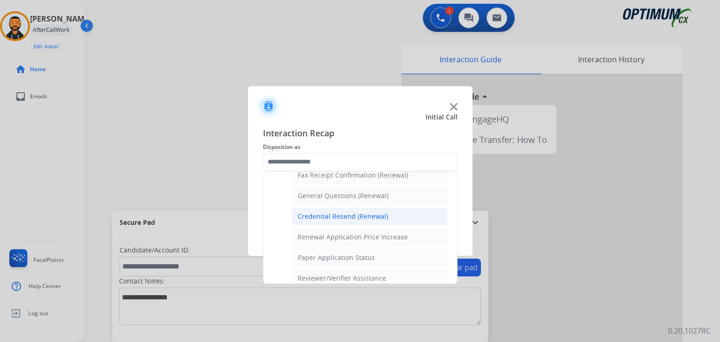
click at [366, 214] on div "Credential Resend (Renewal)" at bounding box center [343, 216] width 91 height 9
type input "**********"
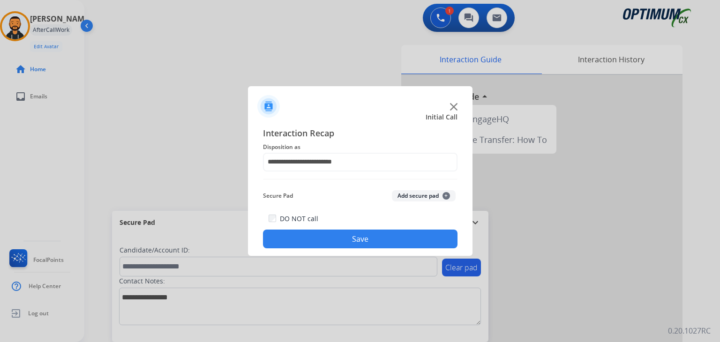
click at [335, 233] on button "Save" at bounding box center [360, 239] width 195 height 19
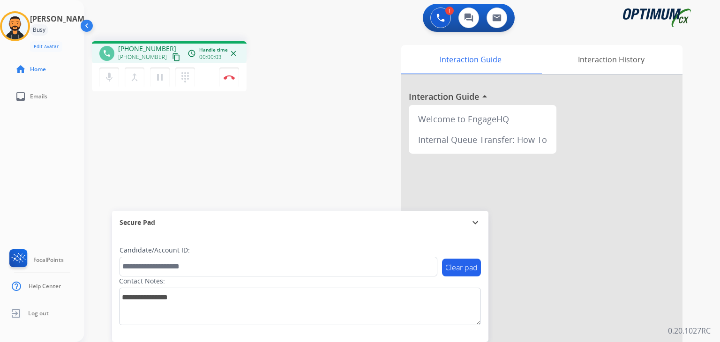
click at [172, 55] on mat-icon "content_copy" at bounding box center [176, 57] width 8 height 8
click at [227, 80] on button "Disconnect" at bounding box center [229, 78] width 20 height 20
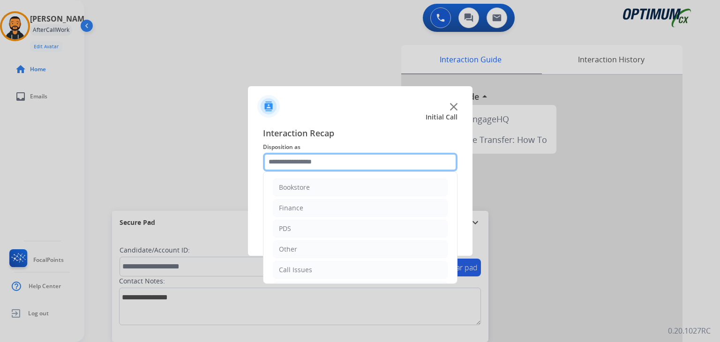
click at [288, 157] on input "text" at bounding box center [360, 162] width 195 height 19
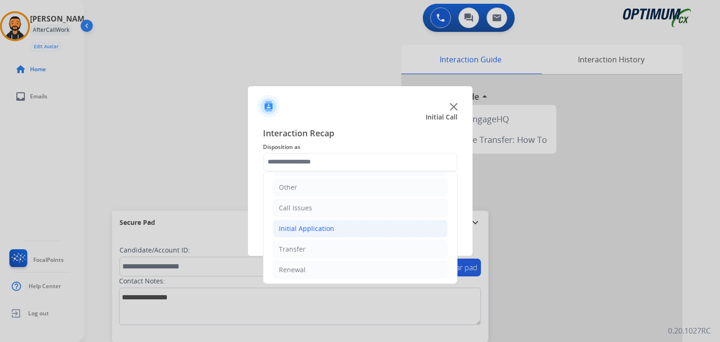
click at [353, 234] on li "Initial Application" at bounding box center [360, 229] width 175 height 18
click at [365, 253] on li "Credential Resend (Initial application)" at bounding box center [370, 250] width 156 height 18
type input "**********"
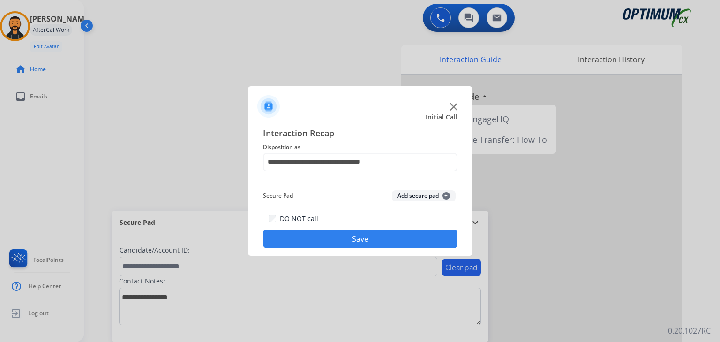
click at [346, 239] on button "Save" at bounding box center [360, 239] width 195 height 19
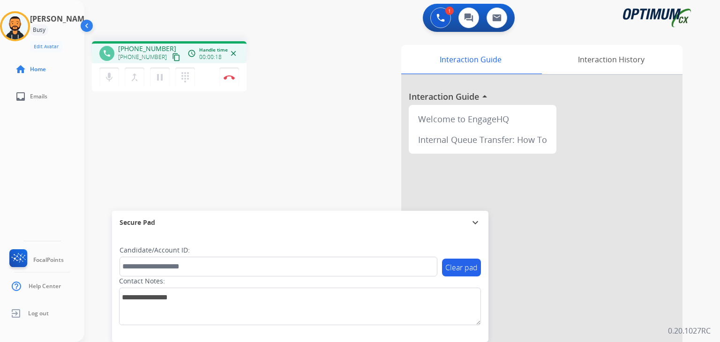
click at [172, 60] on mat-icon "content_copy" at bounding box center [176, 57] width 8 height 8
click at [228, 77] on img at bounding box center [229, 77] width 11 height 5
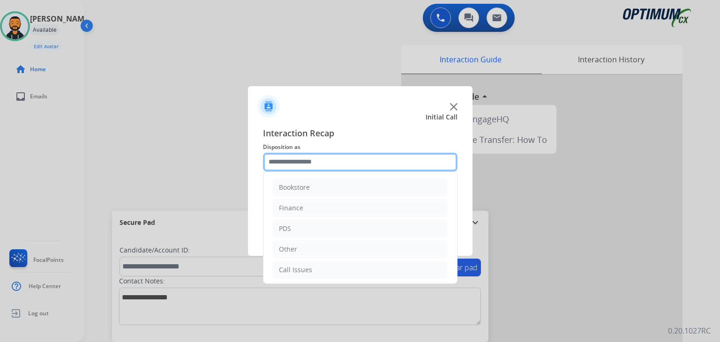
click at [296, 163] on input "text" at bounding box center [360, 162] width 195 height 19
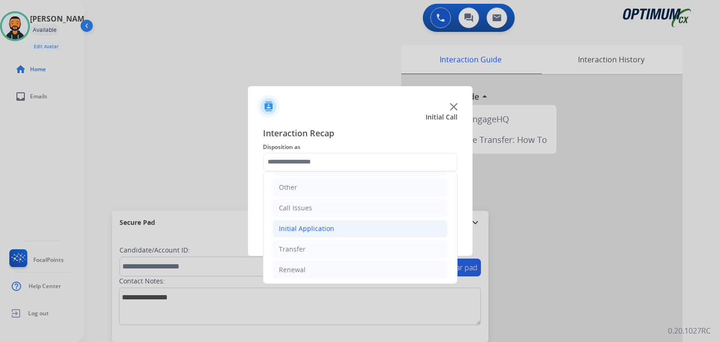
click at [316, 222] on li "Initial Application" at bounding box center [360, 229] width 175 height 18
click at [340, 249] on div "Credential Resend (Initial application)" at bounding box center [357, 249] width 119 height 9
type input "**********"
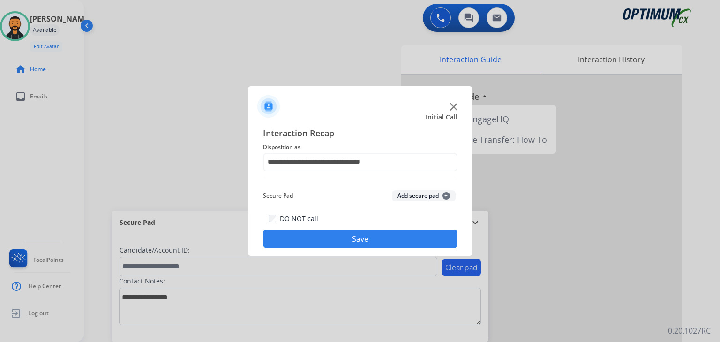
click at [343, 241] on button "Save" at bounding box center [360, 239] width 195 height 19
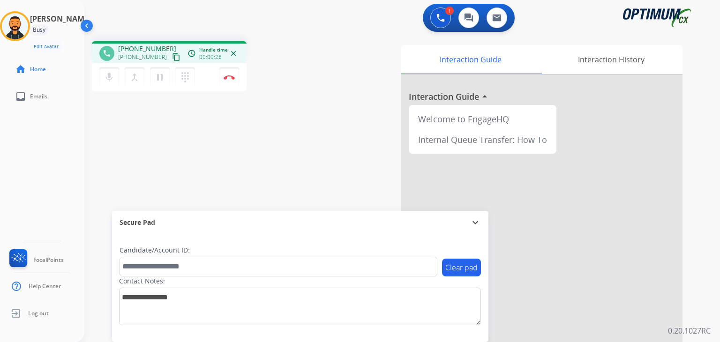
click at [172, 57] on mat-icon "content_copy" at bounding box center [176, 57] width 8 height 8
click at [240, 57] on div "phone +17875944701 +17875944701 content_copy access_time Call metrics Queue 00:…" at bounding box center [169, 52] width 155 height 22
click at [229, 82] on button "Disconnect" at bounding box center [229, 78] width 20 height 20
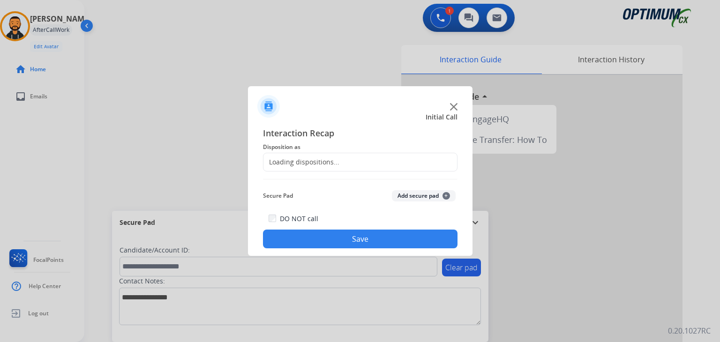
click at [326, 154] on div "Loading dispositions..." at bounding box center [360, 162] width 195 height 19
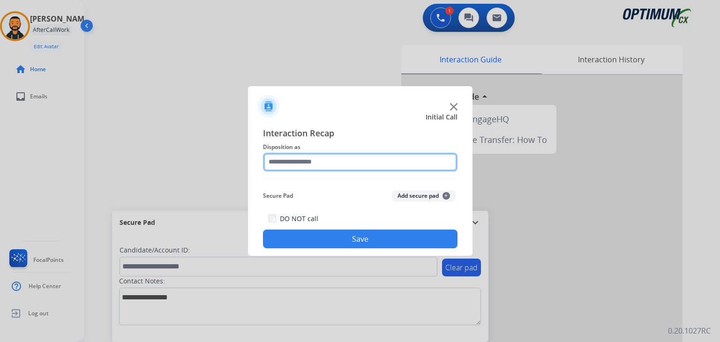
click at [337, 154] on input "text" at bounding box center [360, 162] width 195 height 19
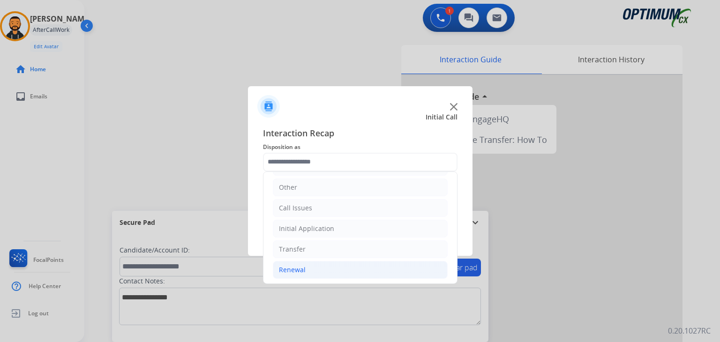
click at [310, 266] on li "Renewal" at bounding box center [360, 270] width 175 height 18
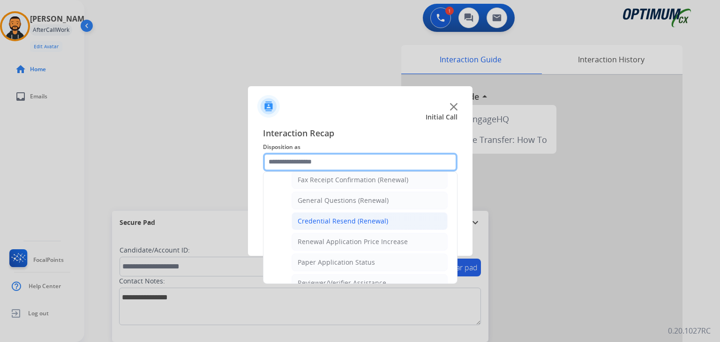
scroll to position [255, 0]
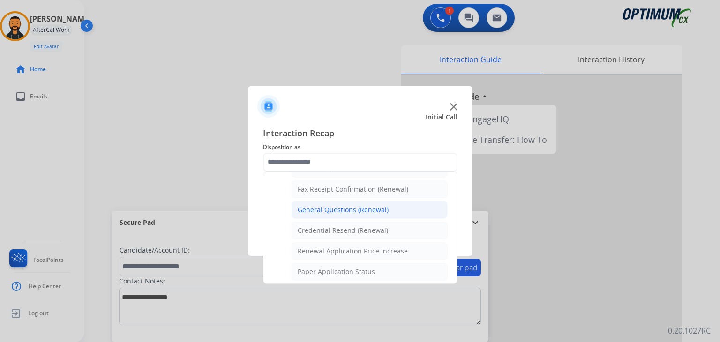
click at [366, 212] on li "General Questions (Renewal)" at bounding box center [370, 210] width 156 height 18
type input "**********"
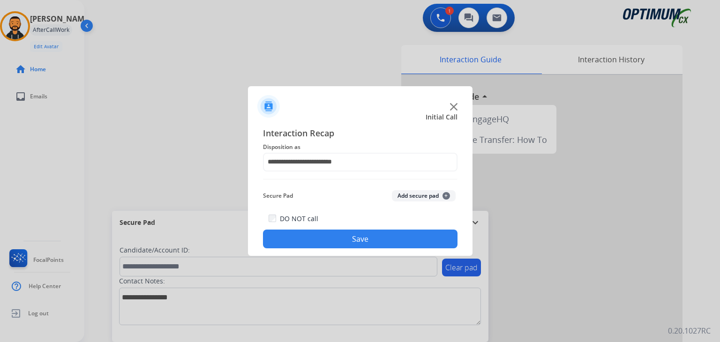
click at [330, 239] on button "Save" at bounding box center [360, 239] width 195 height 19
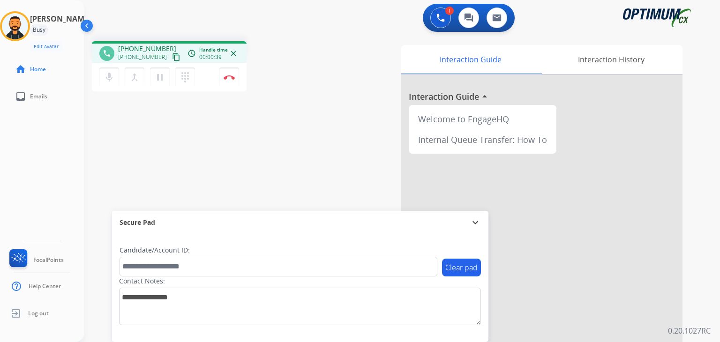
click at [172, 58] on mat-icon "content_copy" at bounding box center [176, 57] width 8 height 8
click at [229, 81] on button "Disconnect" at bounding box center [229, 78] width 20 height 20
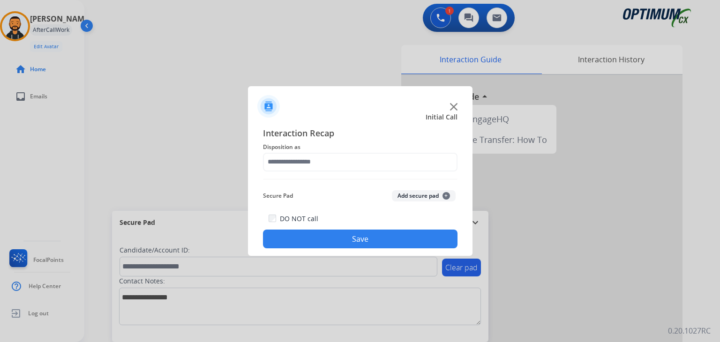
click at [315, 152] on span "Disposition as" at bounding box center [360, 147] width 195 height 11
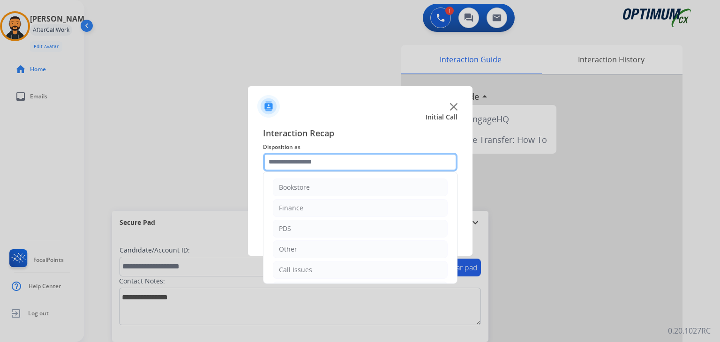
click at [318, 162] on input "text" at bounding box center [360, 162] width 195 height 19
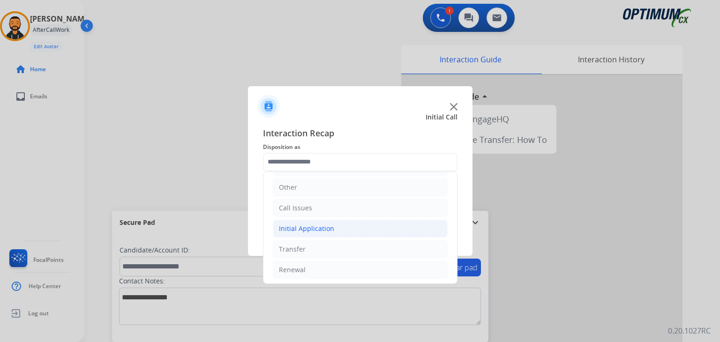
click at [330, 233] on li "Initial Application" at bounding box center [360, 229] width 175 height 18
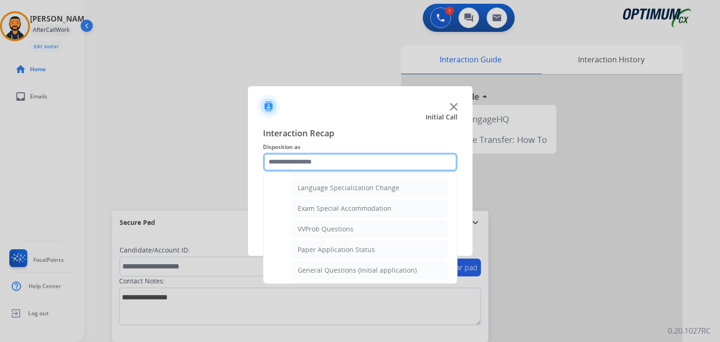
scroll to position [472, 0]
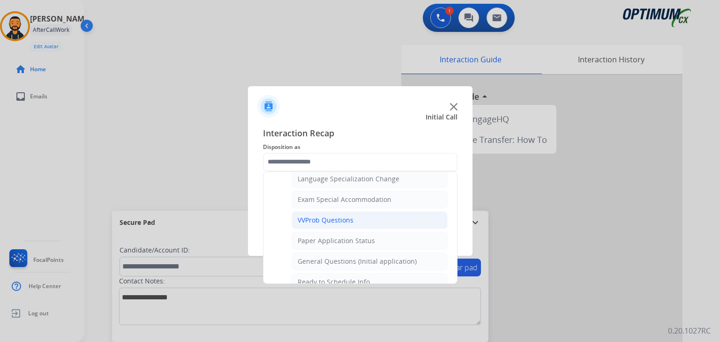
click at [350, 216] on div "VVProb Questions" at bounding box center [326, 220] width 56 height 9
type input "**********"
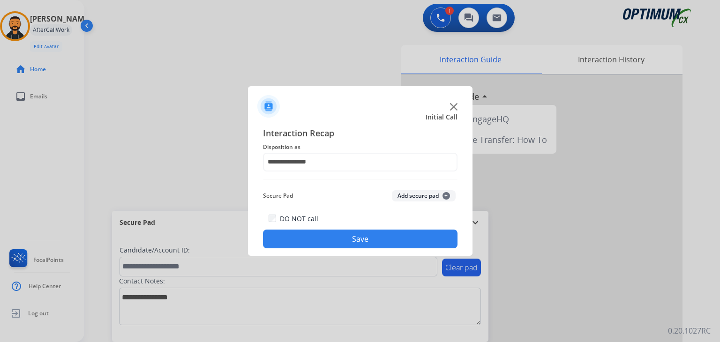
click at [365, 246] on button "Save" at bounding box center [360, 239] width 195 height 19
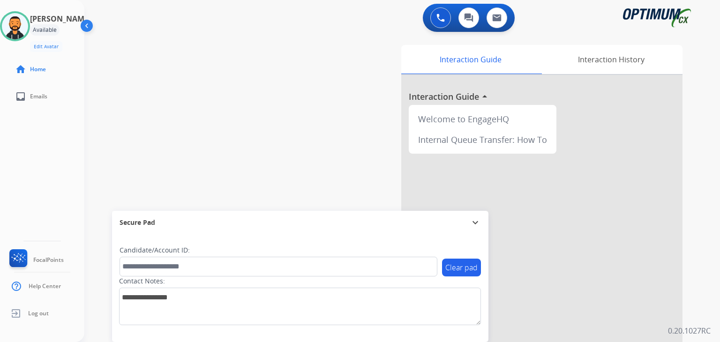
click at [182, 81] on div "swap_horiz Break voice bridge close_fullscreen Connect 3-Way Call merge_type Se…" at bounding box center [390, 229] width 613 height 391
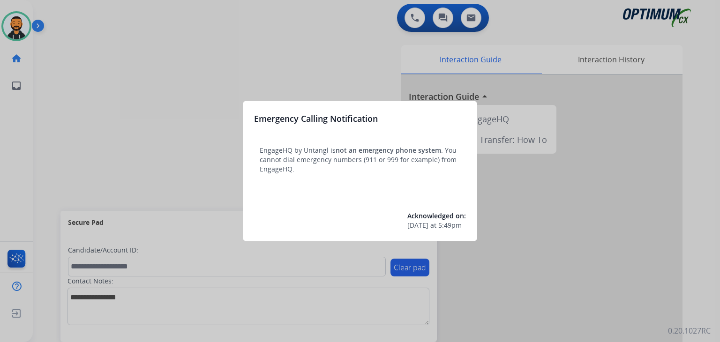
click at [296, 63] on div at bounding box center [360, 171] width 720 height 342
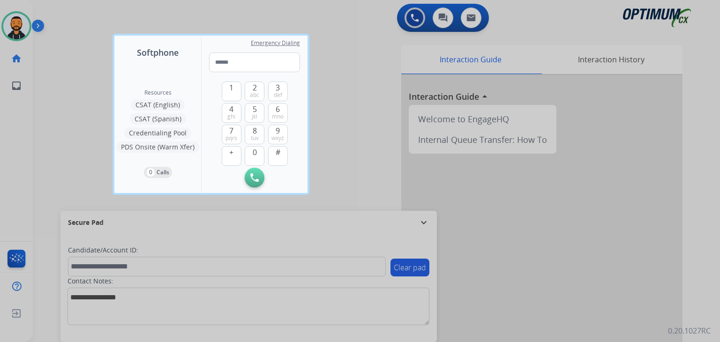
click at [84, 62] on div at bounding box center [360, 171] width 720 height 342
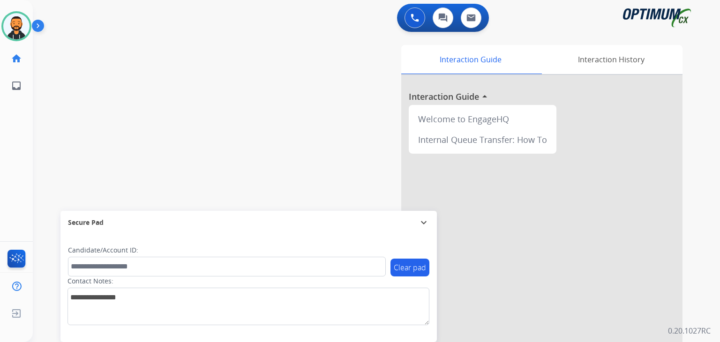
click at [40, 27] on img at bounding box center [40, 28] width 16 height 18
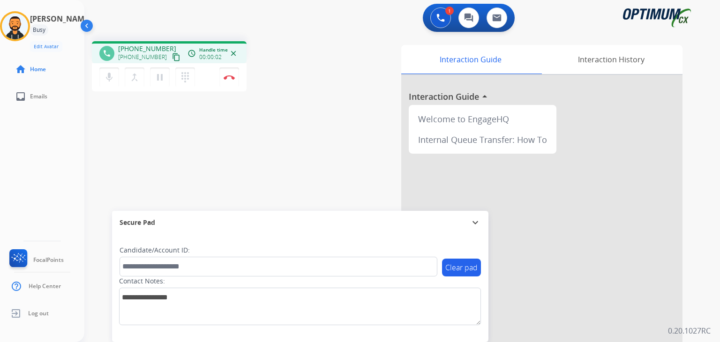
click at [172, 57] on mat-icon "content_copy" at bounding box center [176, 57] width 8 height 8
click at [172, 59] on mat-icon "content_copy" at bounding box center [176, 57] width 8 height 8
click at [172, 57] on mat-icon "content_copy" at bounding box center [176, 57] width 8 height 8
click at [229, 75] on img at bounding box center [229, 77] width 11 height 5
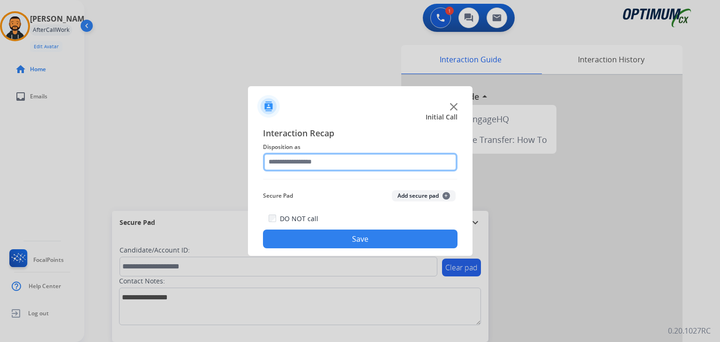
click at [304, 159] on input "text" at bounding box center [360, 162] width 195 height 19
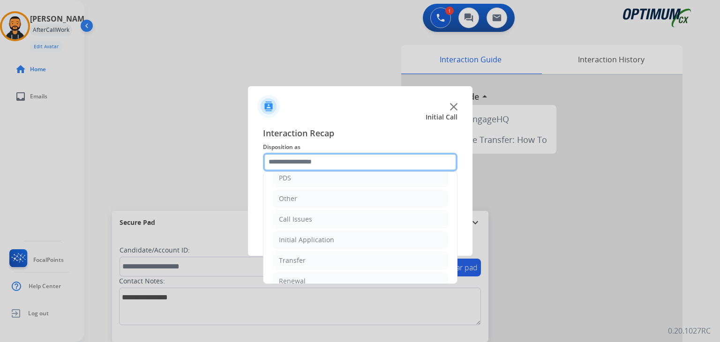
scroll to position [62, 0]
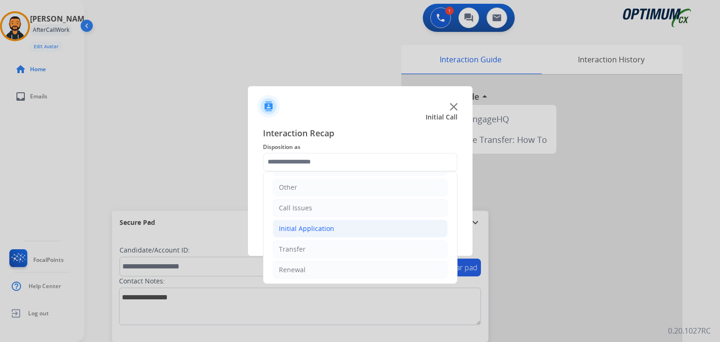
click at [332, 228] on li "Initial Application" at bounding box center [360, 229] width 175 height 18
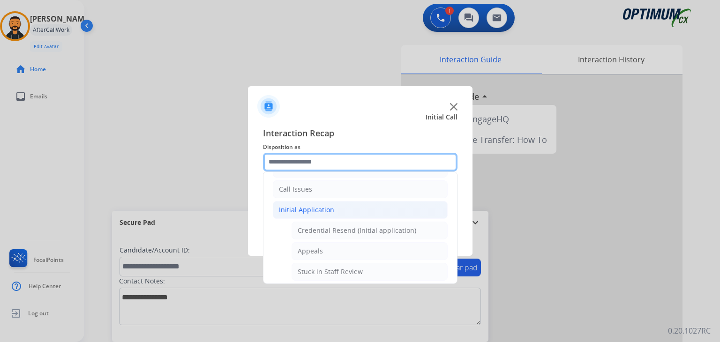
scroll to position [83, 0]
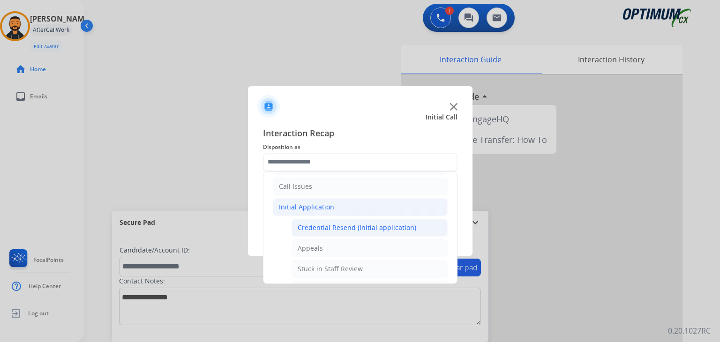
click at [365, 224] on div "Credential Resend (Initial application)" at bounding box center [357, 227] width 119 height 9
type input "**********"
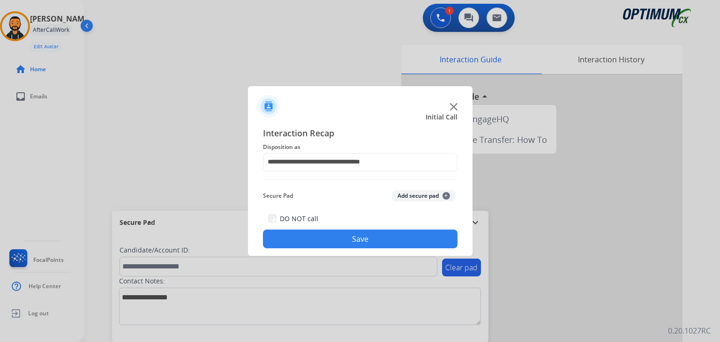
click at [331, 229] on div "DO NOT call Save" at bounding box center [360, 231] width 195 height 36
click at [317, 235] on button "Save" at bounding box center [360, 239] width 195 height 19
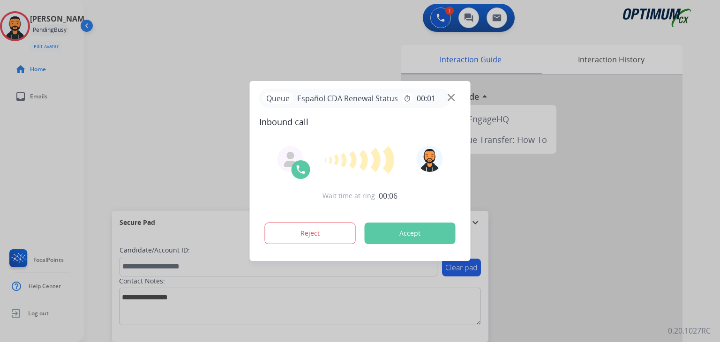
click at [380, 234] on button "Accept" at bounding box center [410, 234] width 91 height 22
click at [381, 234] on button "Accept" at bounding box center [410, 234] width 91 height 22
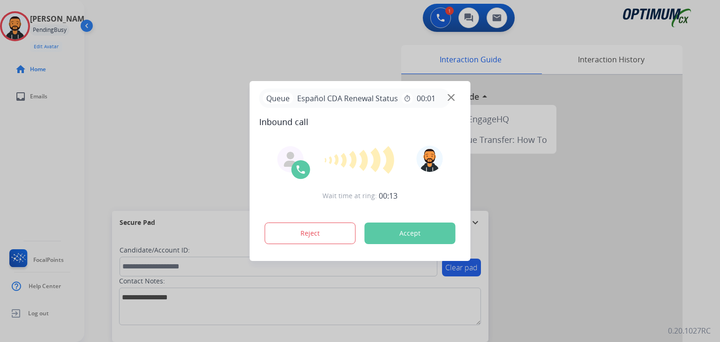
click at [381, 234] on button "Accept" at bounding box center [410, 234] width 91 height 22
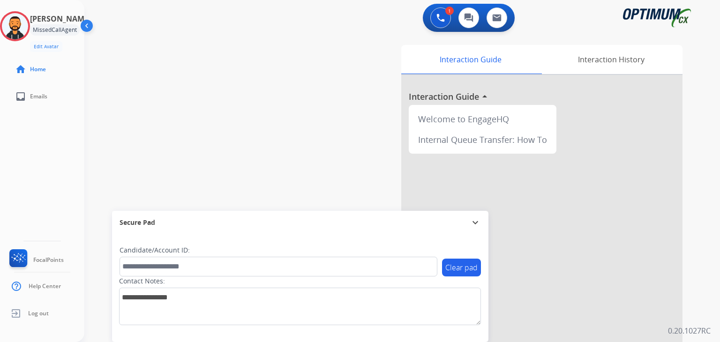
click at [348, 244] on div "Clear pad Candidate/Account ID: Contact Notes:" at bounding box center [300, 288] width 377 height 108
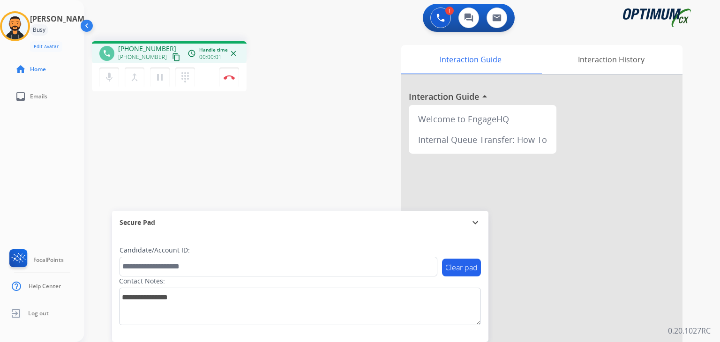
click at [171, 59] on button "content_copy" at bounding box center [176, 57] width 11 height 11
click at [227, 80] on button "Disconnect" at bounding box center [229, 78] width 20 height 20
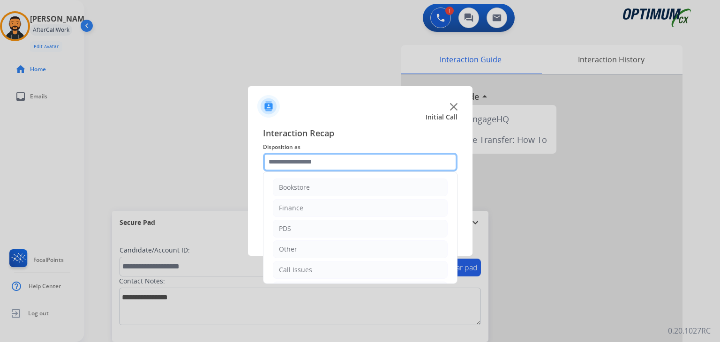
click at [287, 165] on input "text" at bounding box center [360, 162] width 195 height 19
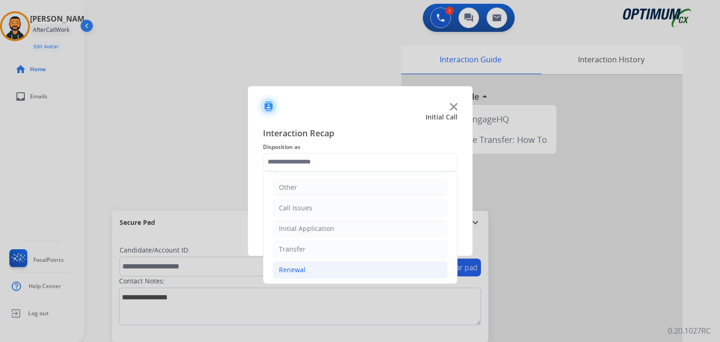
click at [306, 274] on li "Renewal" at bounding box center [360, 270] width 175 height 18
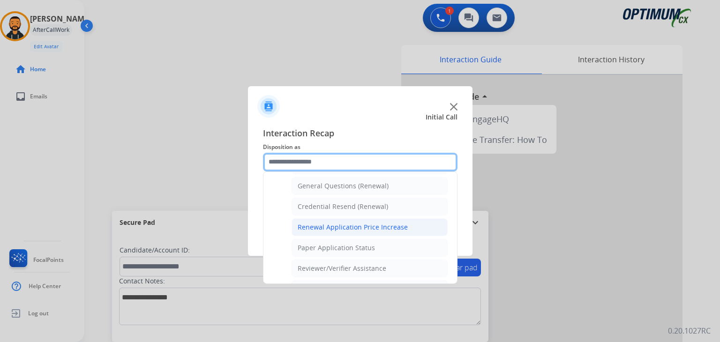
scroll to position [262, 0]
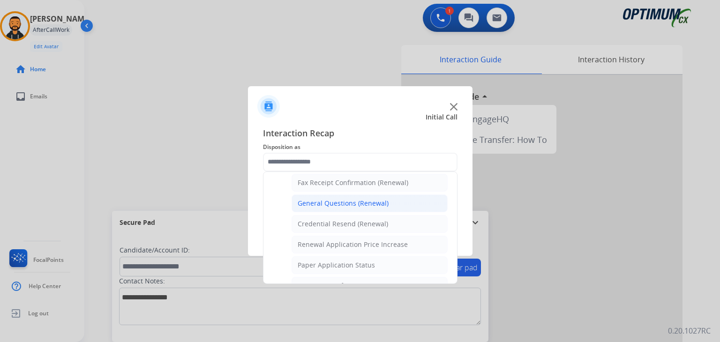
click at [330, 202] on div "General Questions (Renewal)" at bounding box center [343, 203] width 91 height 9
type input "**********"
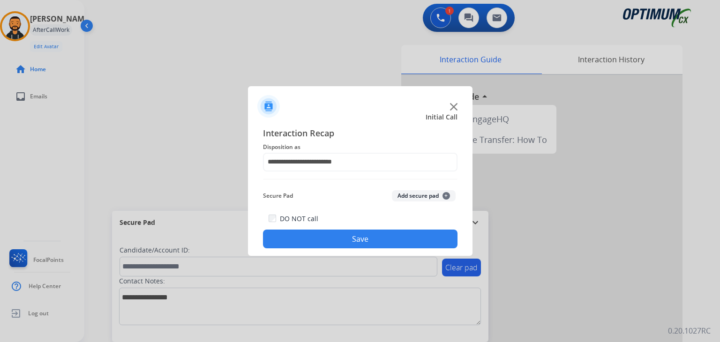
click at [314, 242] on button "Save" at bounding box center [360, 239] width 195 height 19
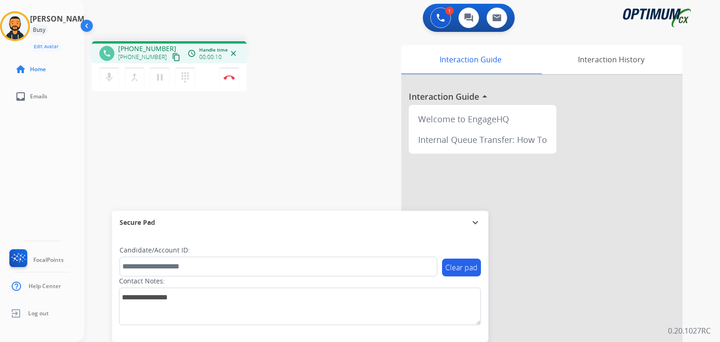
click at [172, 53] on mat-icon "content_copy" at bounding box center [176, 57] width 8 height 8
click at [233, 80] on button "Disconnect" at bounding box center [229, 78] width 20 height 20
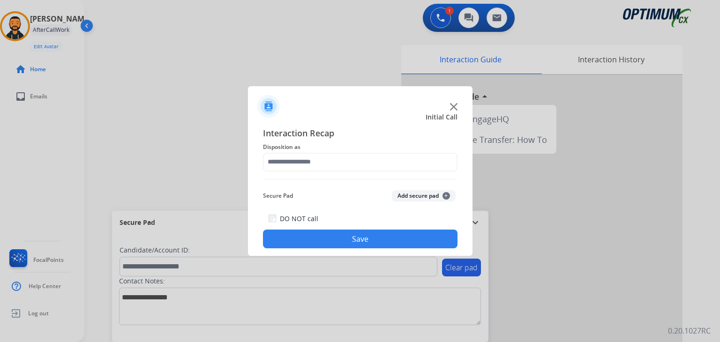
click at [332, 152] on span "Disposition as" at bounding box center [360, 147] width 195 height 11
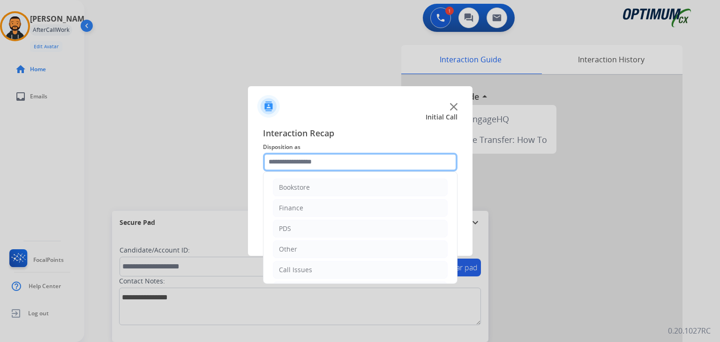
click at [333, 163] on input "text" at bounding box center [360, 162] width 195 height 19
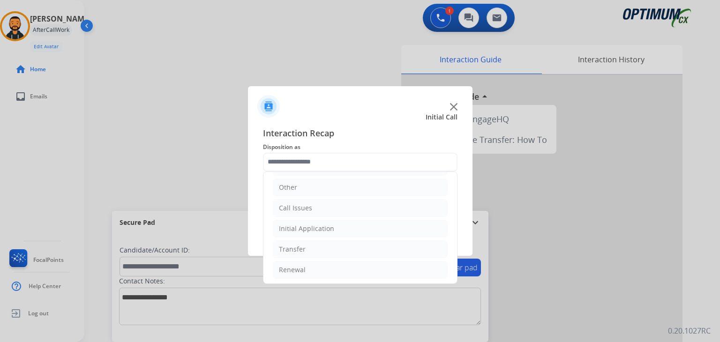
click at [319, 277] on ul "Bookstore Finance PDS Other Call Issues Initial Application Transfer Renewal" at bounding box center [361, 197] width 194 height 175
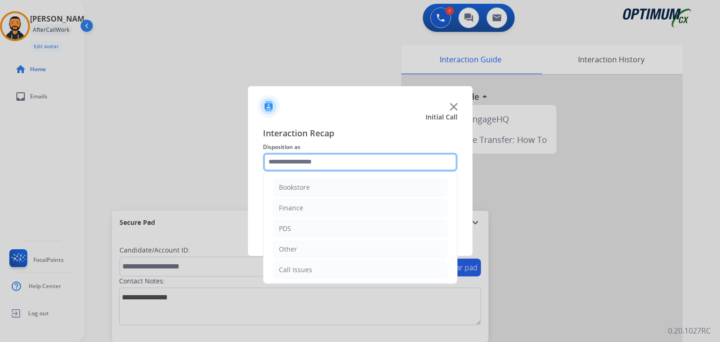
click at [322, 164] on input "text" at bounding box center [360, 162] width 195 height 19
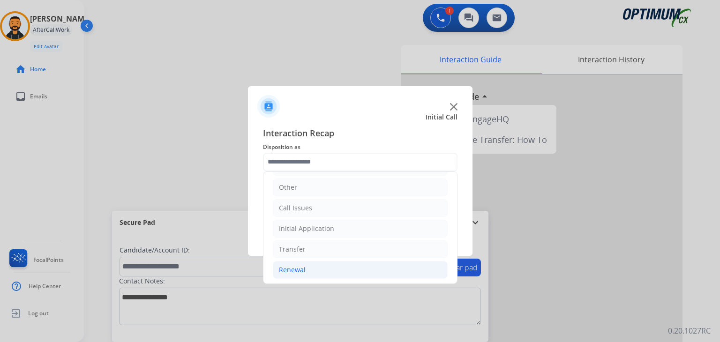
click at [279, 269] on div "Renewal" at bounding box center [292, 269] width 27 height 9
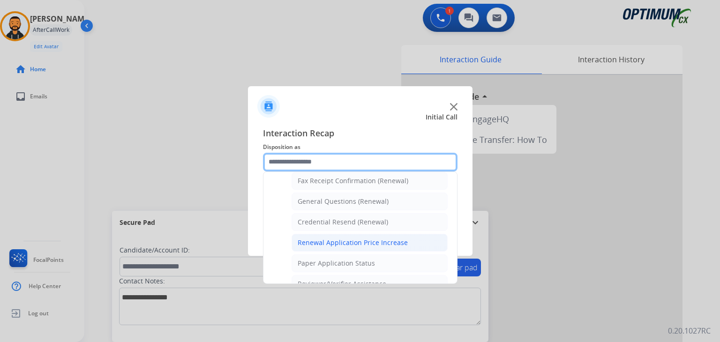
scroll to position [217, 0]
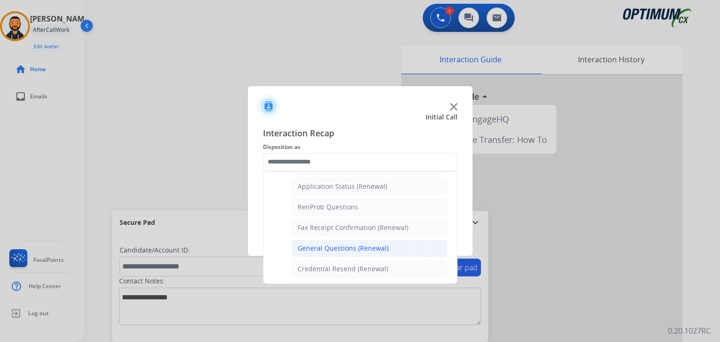
click at [321, 247] on div "General Questions (Renewal)" at bounding box center [343, 248] width 91 height 9
type input "**********"
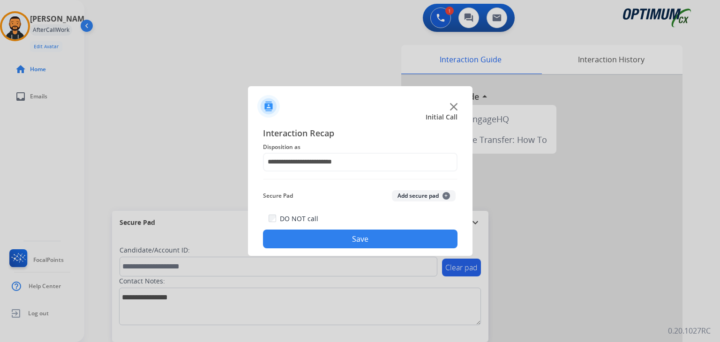
click at [322, 240] on button "Save" at bounding box center [360, 239] width 195 height 19
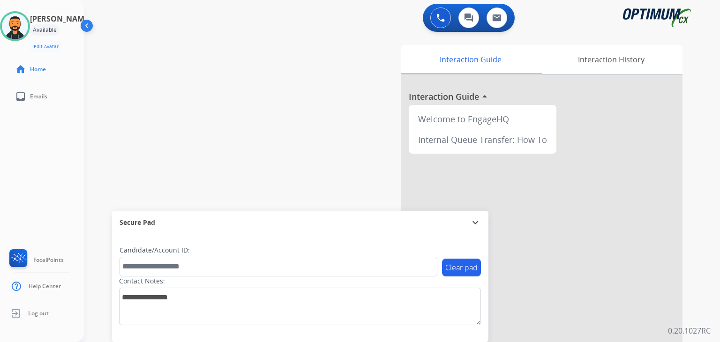
click at [6, 23] on div "[PERSON_NAME] Available Edit Avatar Agent: [PERSON_NAME] Profile: BIL_Renewal" at bounding box center [42, 31] width 84 height 41
click at [13, 21] on img at bounding box center [15, 26] width 26 height 26
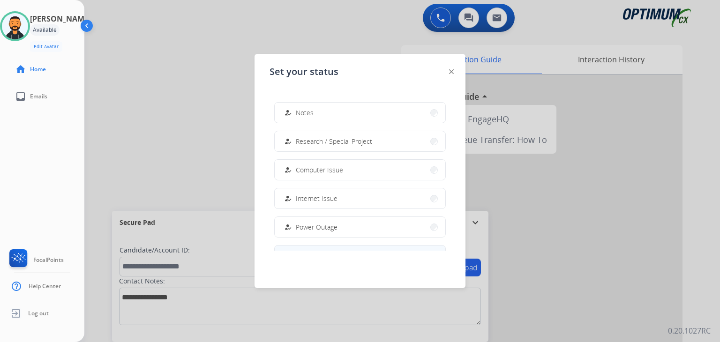
scroll to position [234, 0]
click at [321, 232] on button "work_off Offline" at bounding box center [360, 228] width 171 height 20
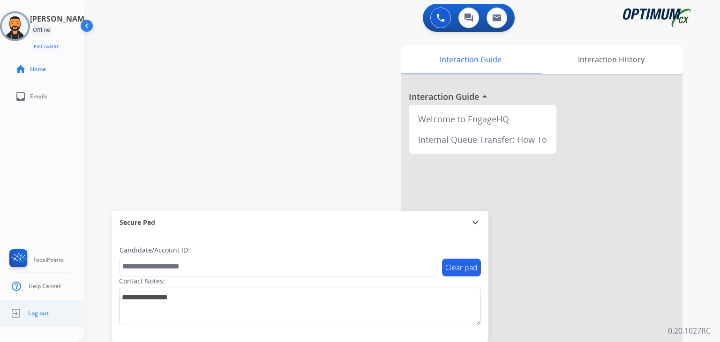
click at [39, 315] on span "Log out" at bounding box center [38, 314] width 21 height 8
